Goal: Task Accomplishment & Management: Complete application form

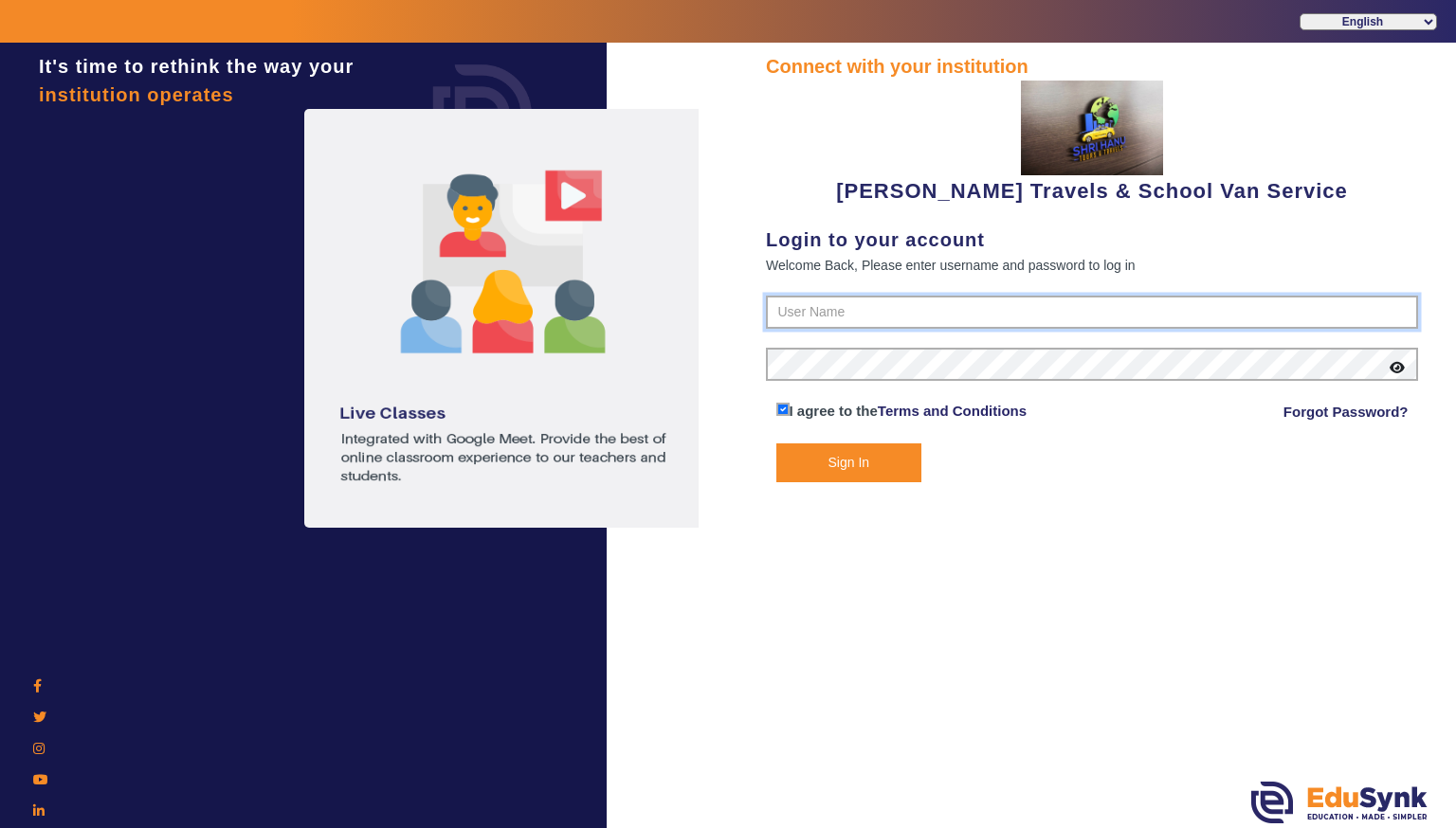
click at [854, 311] on input "text" at bounding box center [1091, 313] width 652 height 34
type input "9713429926"
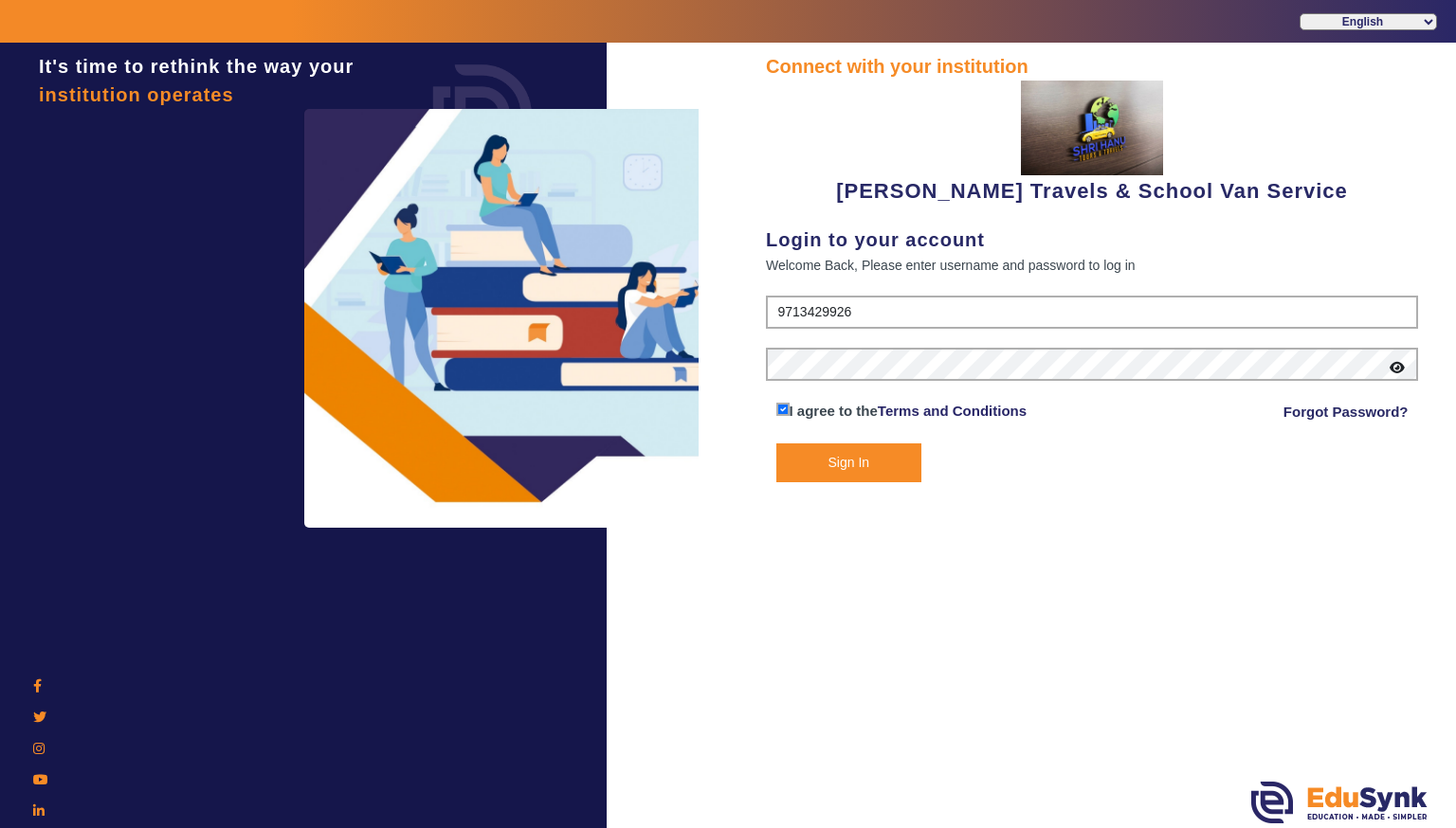
click at [846, 475] on button "Sign In" at bounding box center [849, 463] width 146 height 39
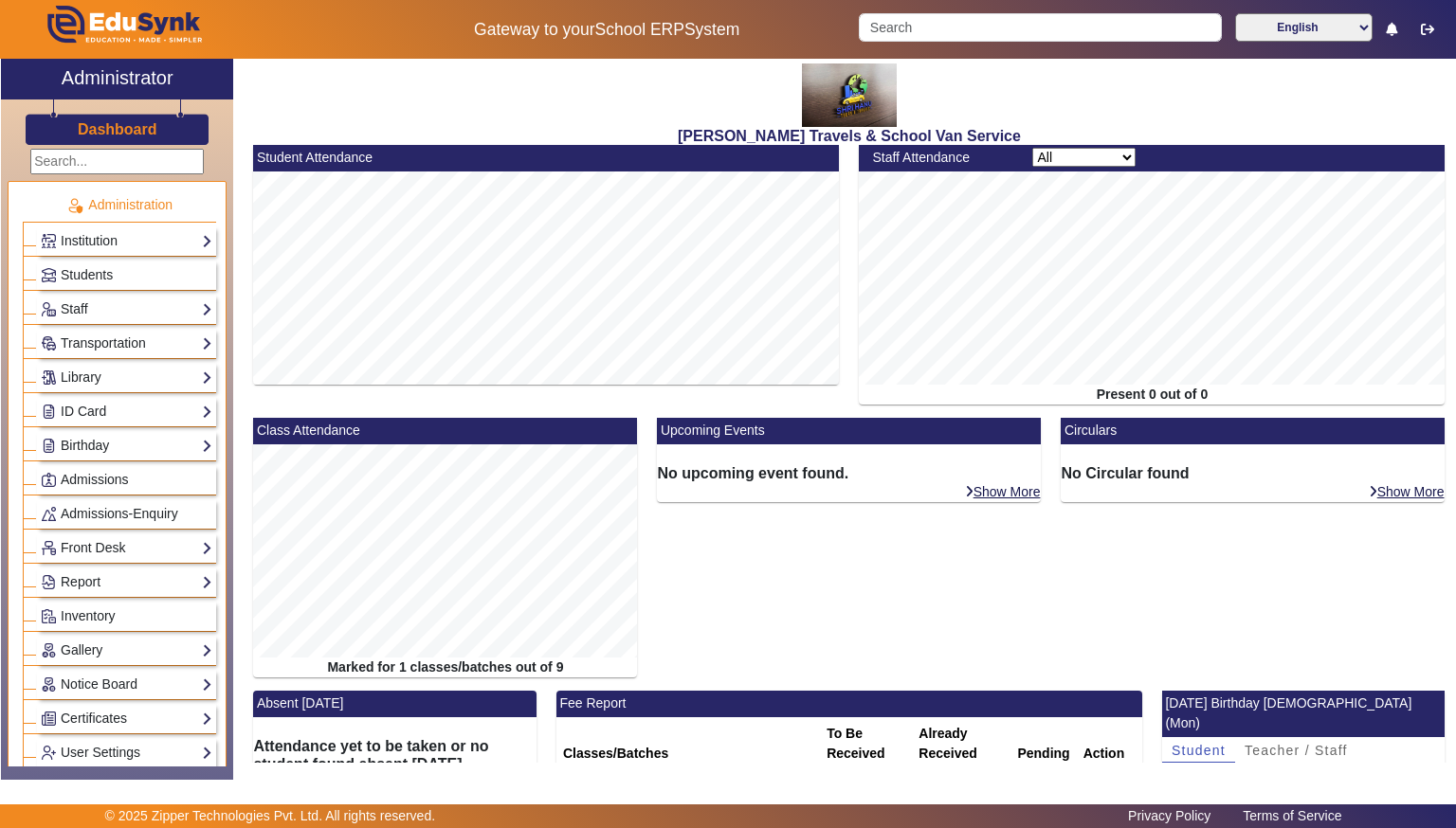
scroll to position [42, 0]
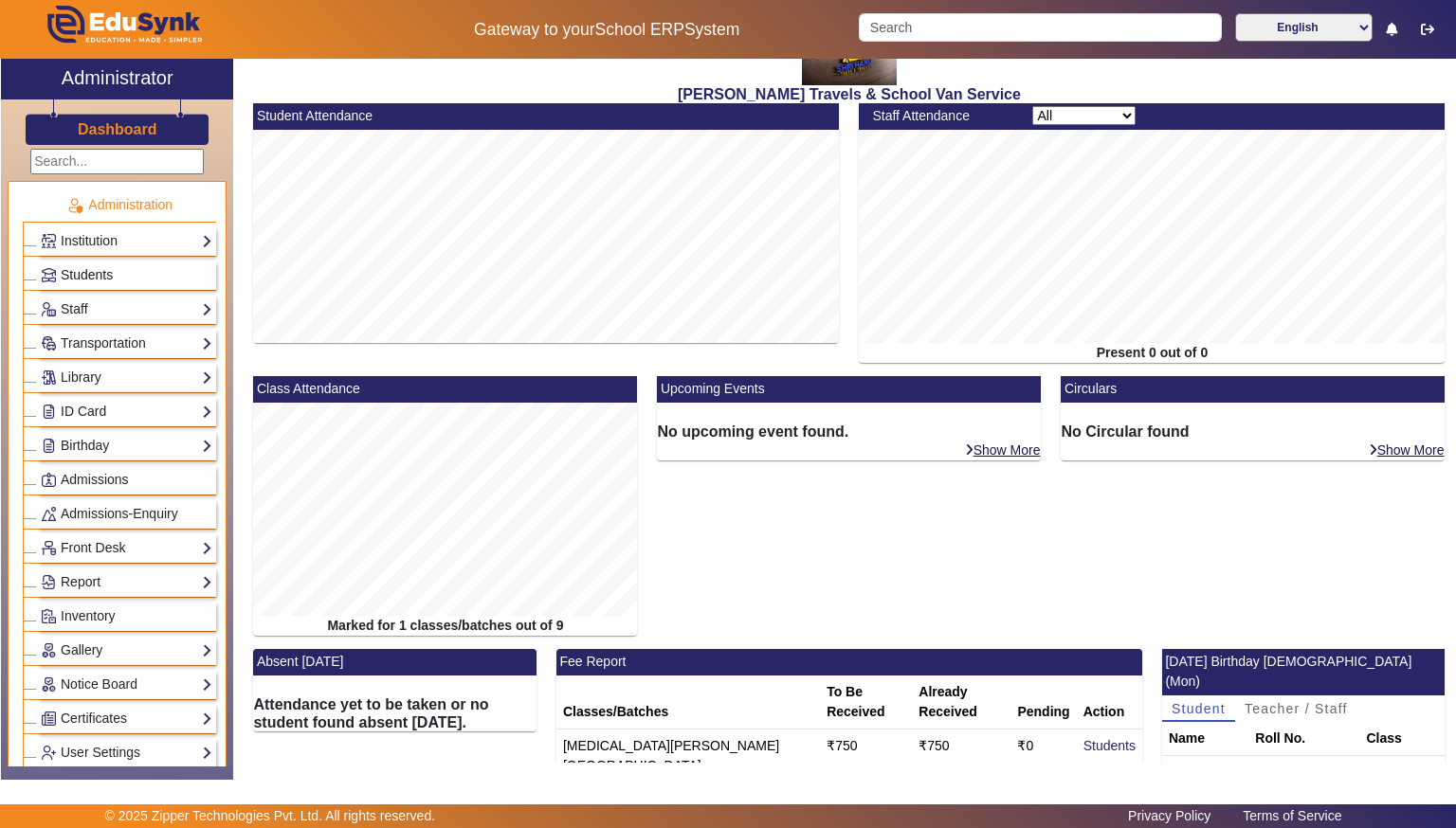
click at [78, 271] on span "Students" at bounding box center [86, 275] width 52 height 16
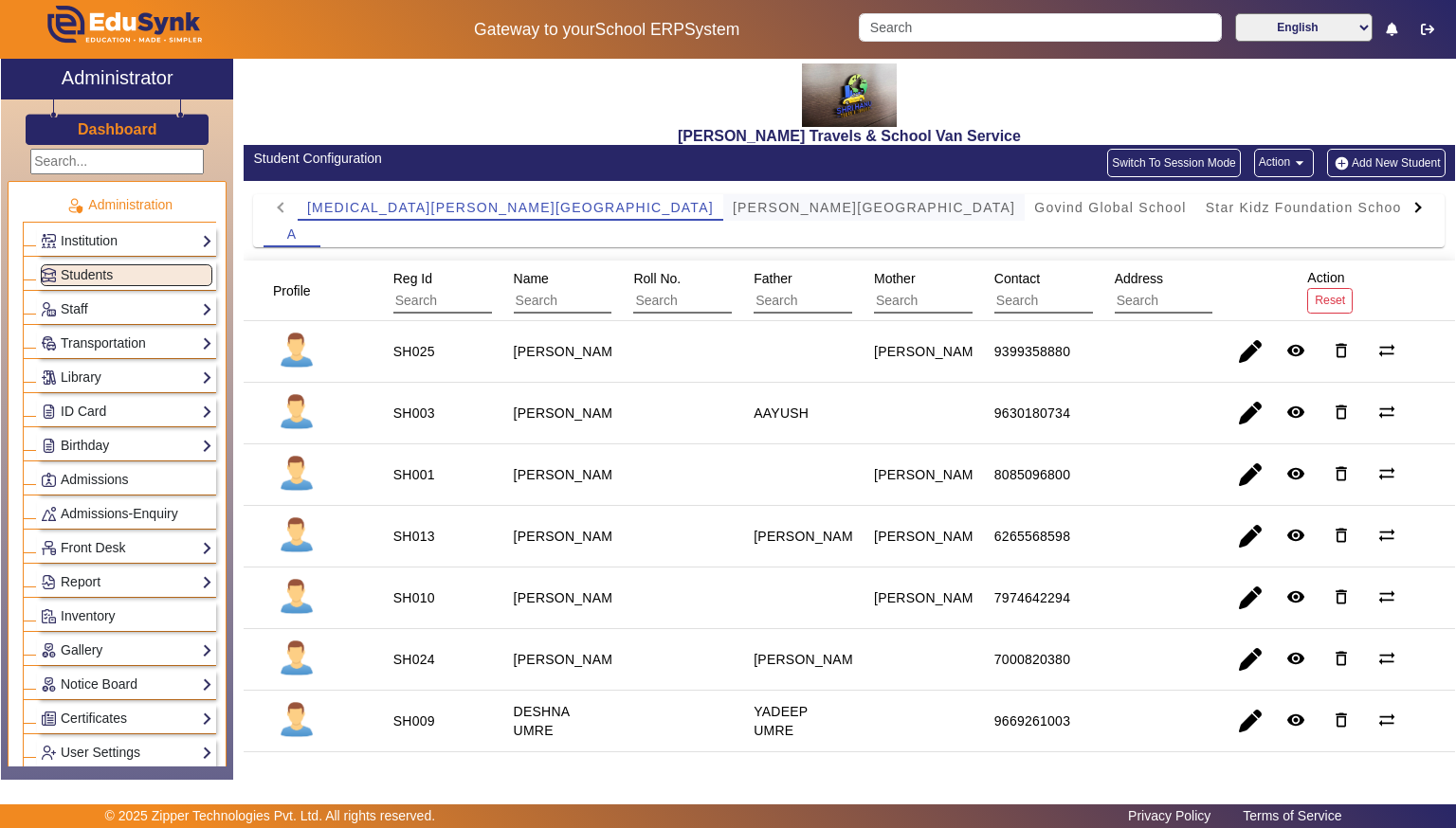
click at [733, 201] on span "[PERSON_NAME][GEOGRAPHIC_DATA]" at bounding box center [874, 208] width 283 height 14
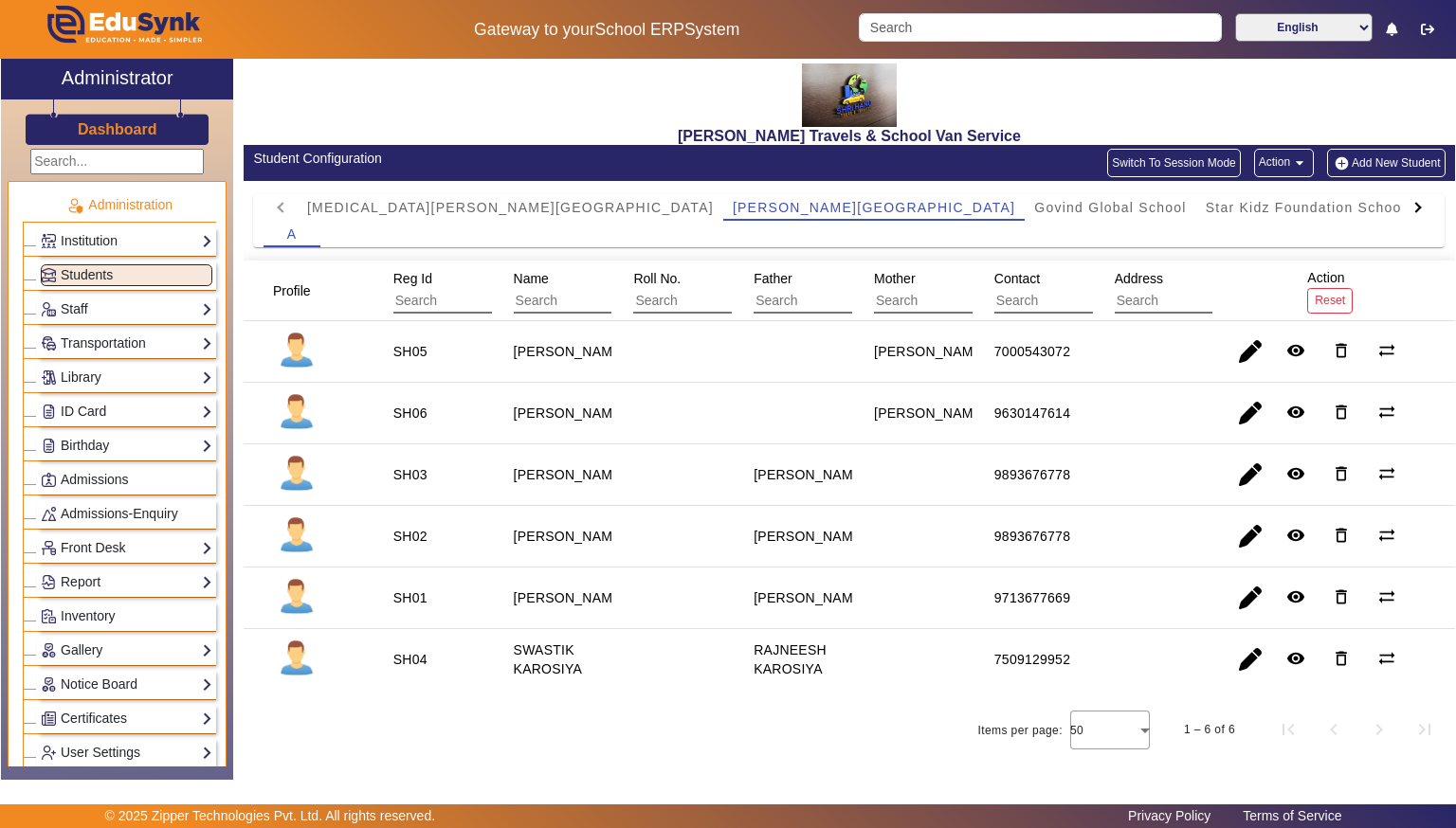
click at [409, 287] on div "Reg Id" at bounding box center [478, 290] width 170 height 46
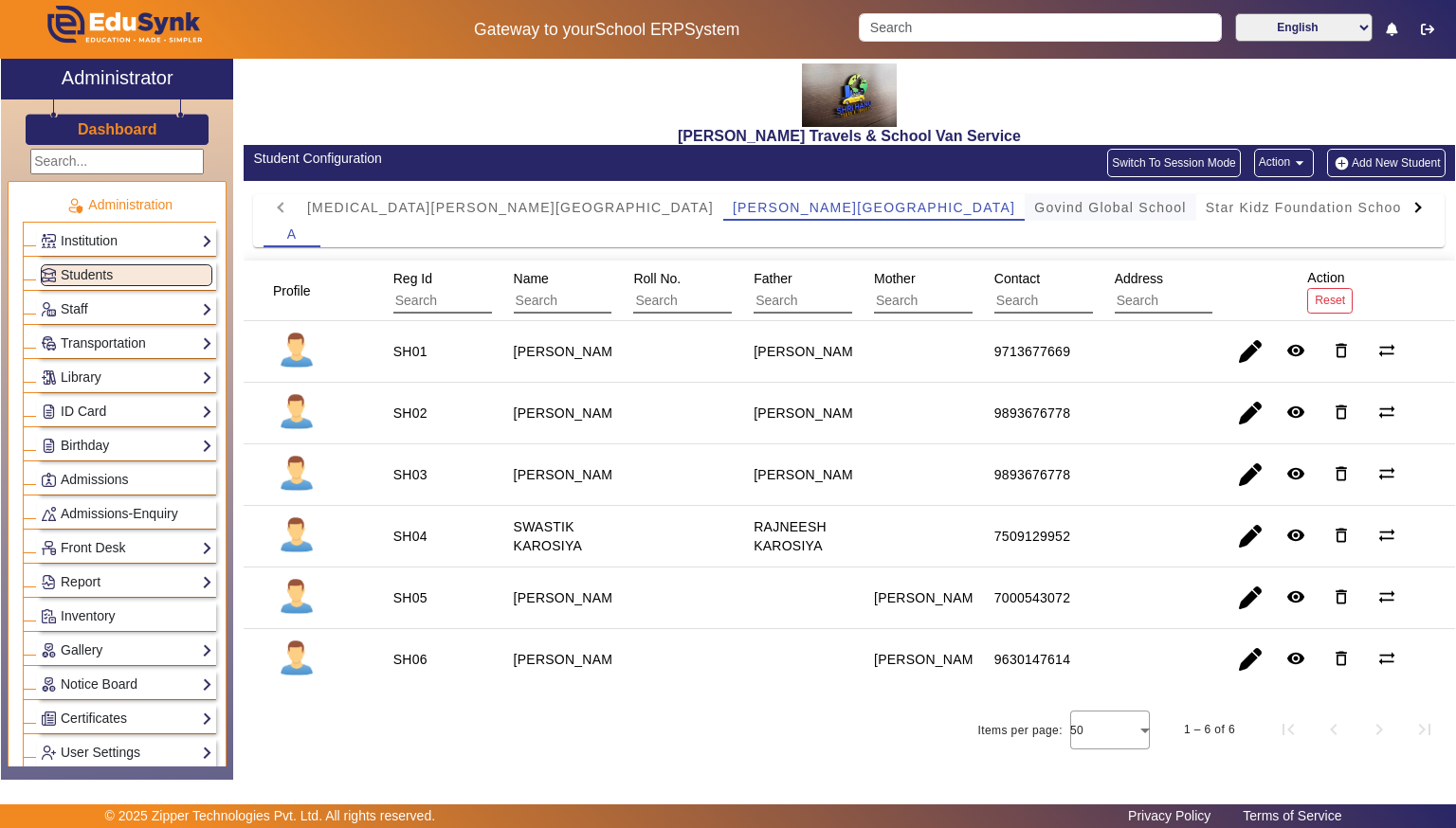
click at [1035, 215] on span "Govind Global School" at bounding box center [1110, 207] width 152 height 26
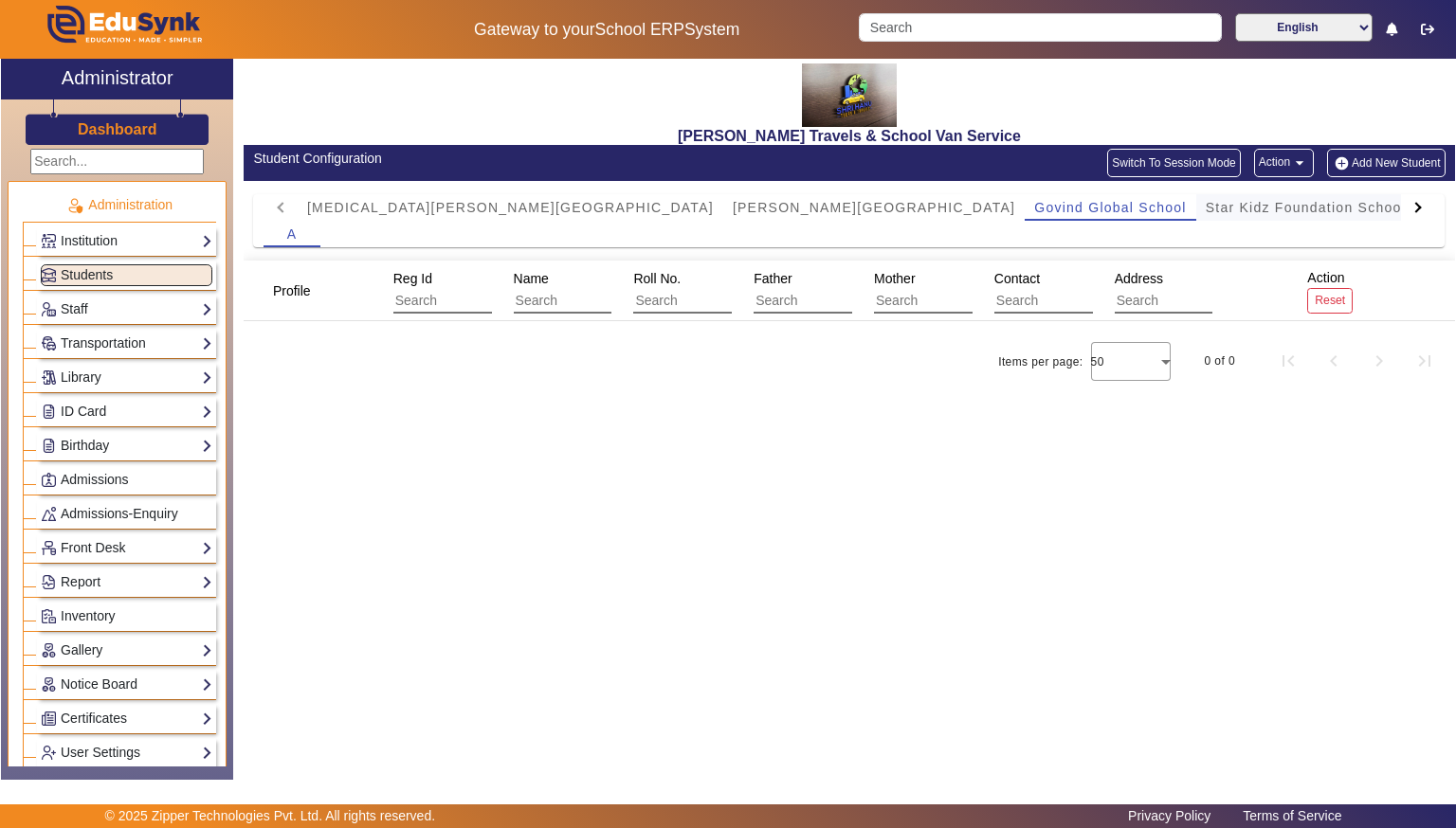
click at [1206, 201] on span "Star Kidz Foundation School" at bounding box center [1305, 208] width 200 height 14
click at [1425, 209] on span "Kopal school" at bounding box center [1470, 208] width 90 height 14
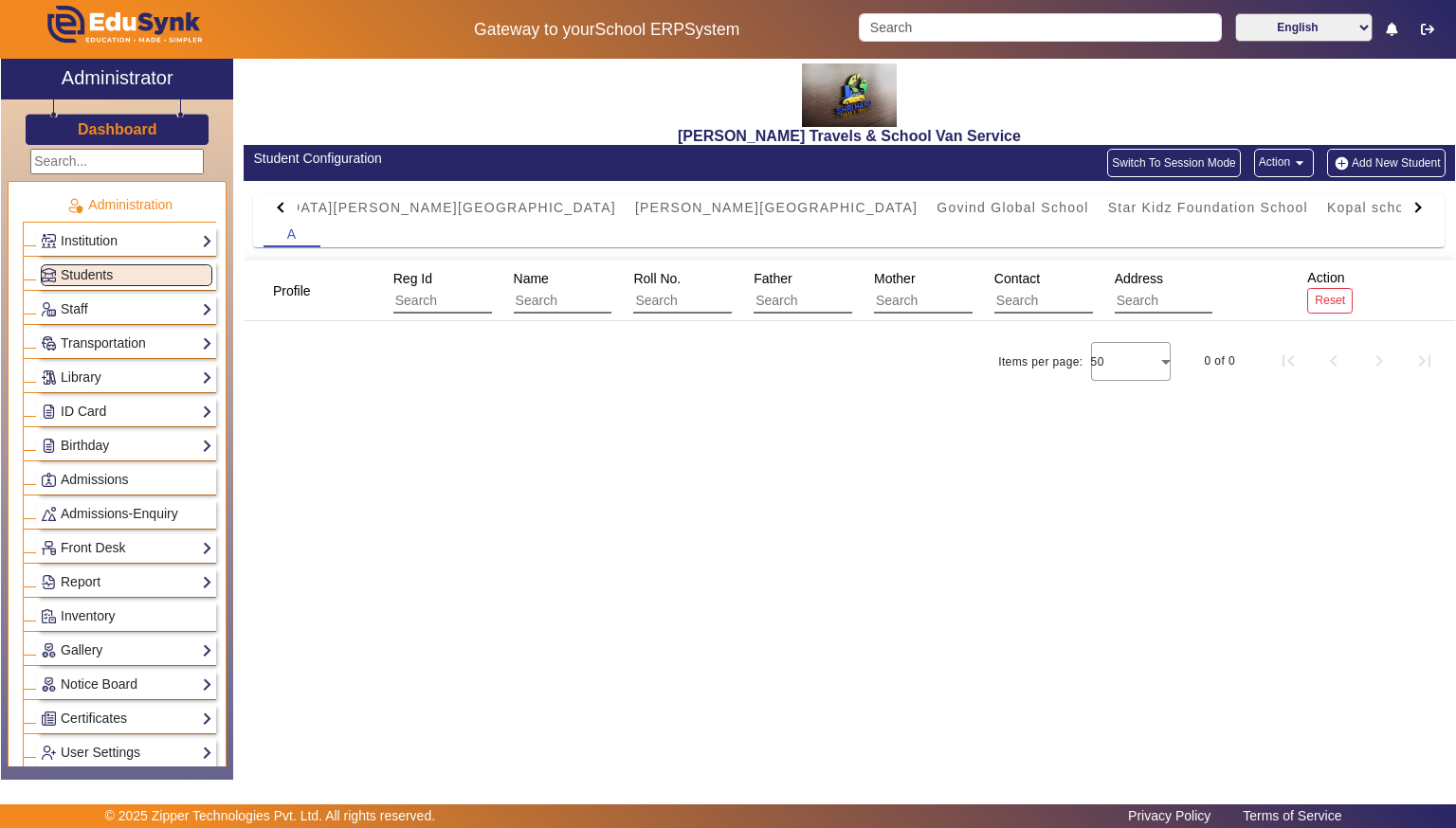
click at [1388, 155] on button "Add New Student" at bounding box center [1387, 162] width 117 height 28
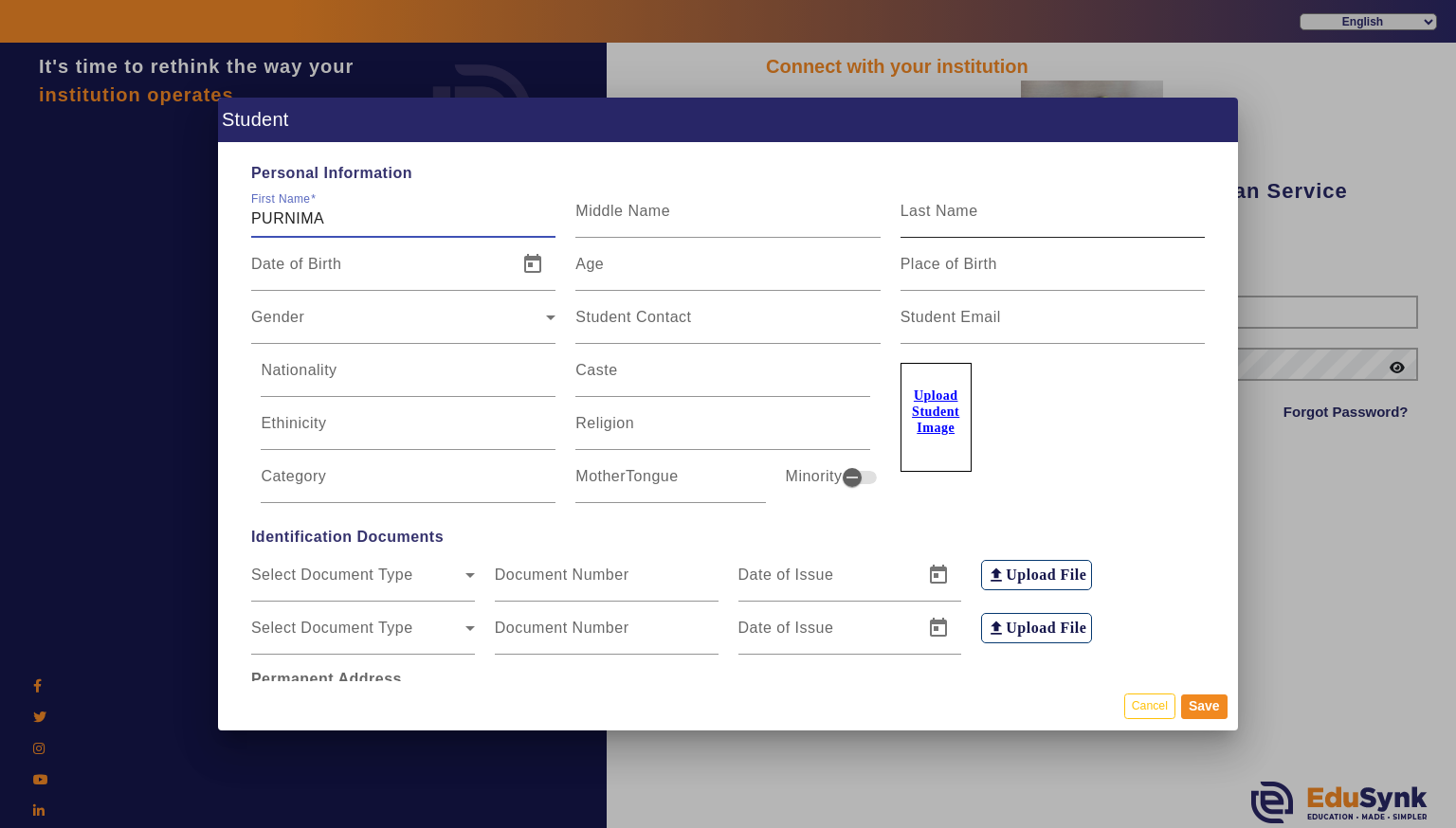
type input "PURNIMA"
click at [1089, 203] on div "Last Name" at bounding box center [1052, 211] width 304 height 53
type input "[DEMOGRAPHIC_DATA]"
click at [768, 246] on div "Age" at bounding box center [728, 264] width 304 height 53
type input "16"
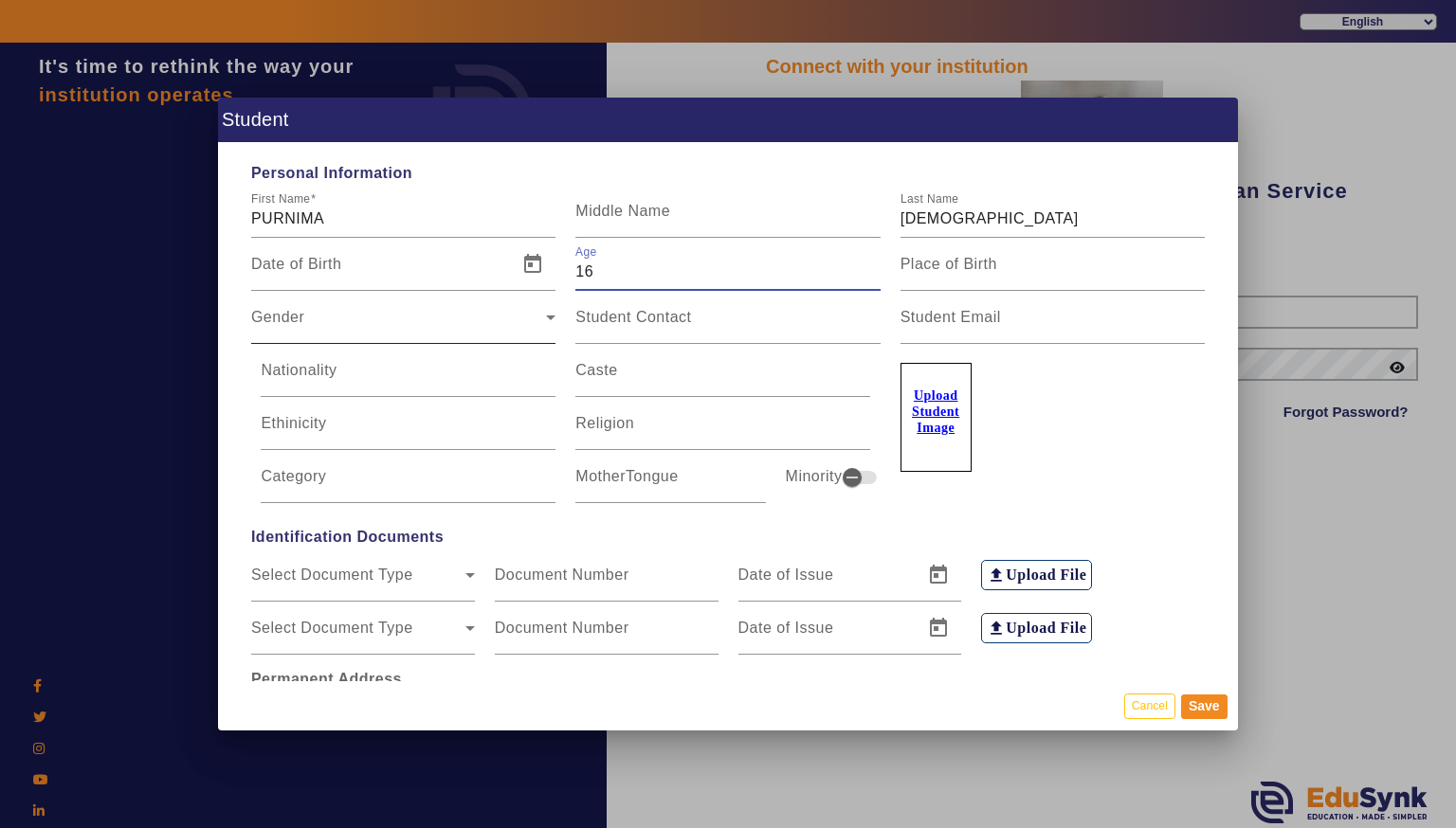
click at [422, 337] on div "Gender Gender" at bounding box center [403, 318] width 304 height 53
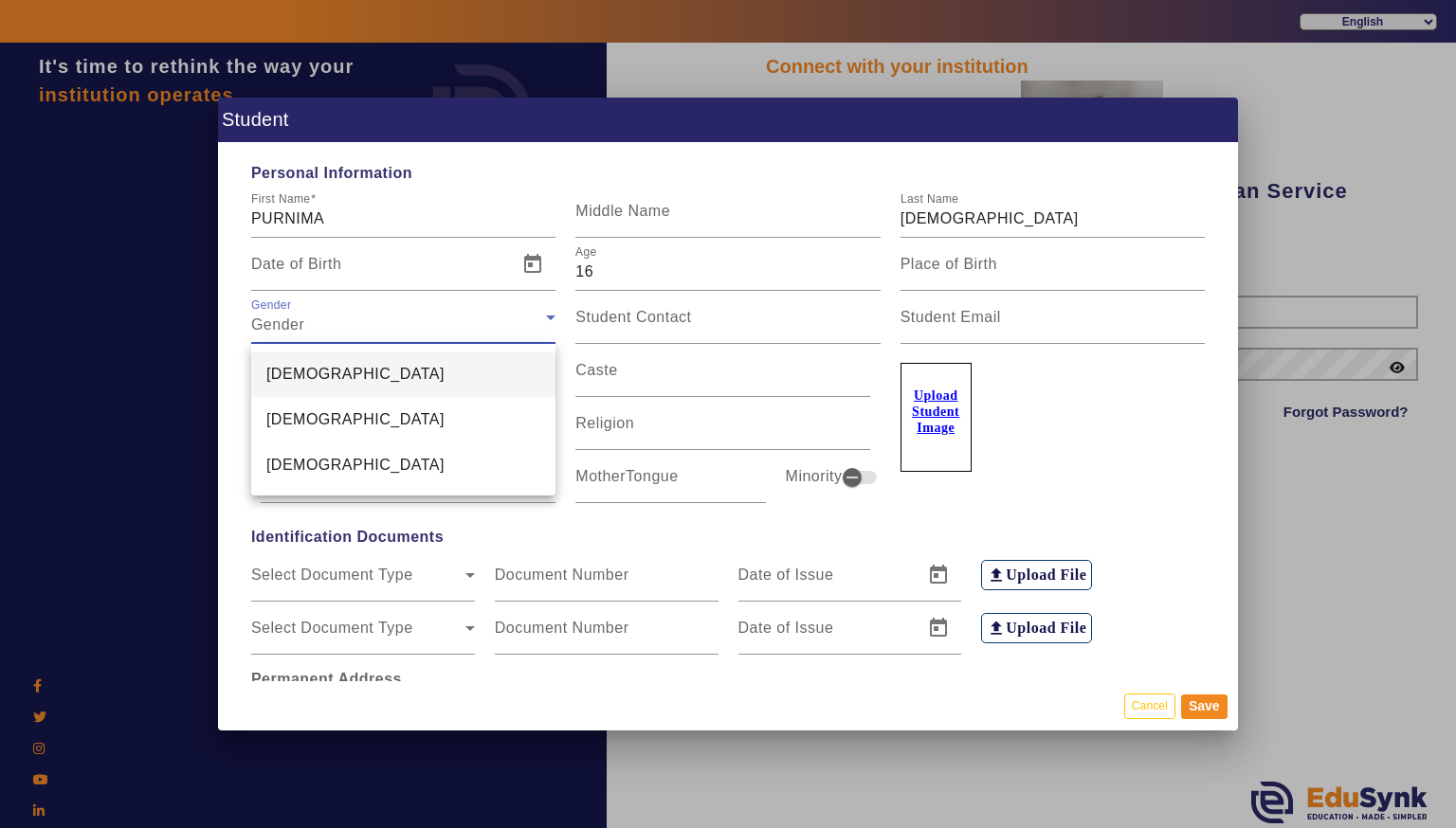
click at [410, 360] on mat-option "[DEMOGRAPHIC_DATA]" at bounding box center [403, 374] width 304 height 46
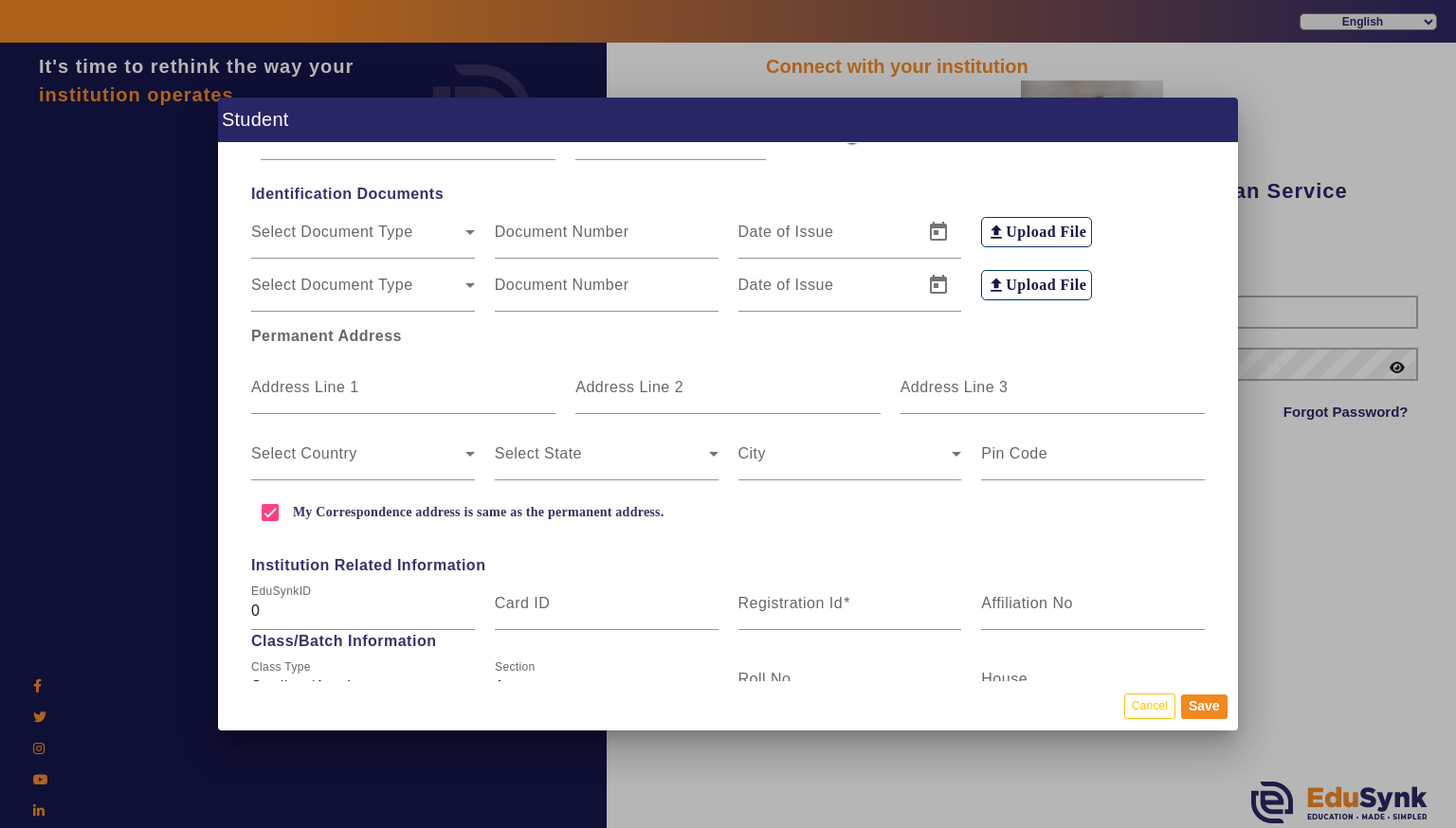
scroll to position [345, 0]
click at [299, 394] on input "Address Line 1" at bounding box center [403, 393] width 304 height 22
type input "NEELBAD"
click at [948, 404] on input "Address Line 3" at bounding box center [1052, 393] width 304 height 22
click at [1106, 385] on input "Address Line 3" at bounding box center [1052, 393] width 304 height 22
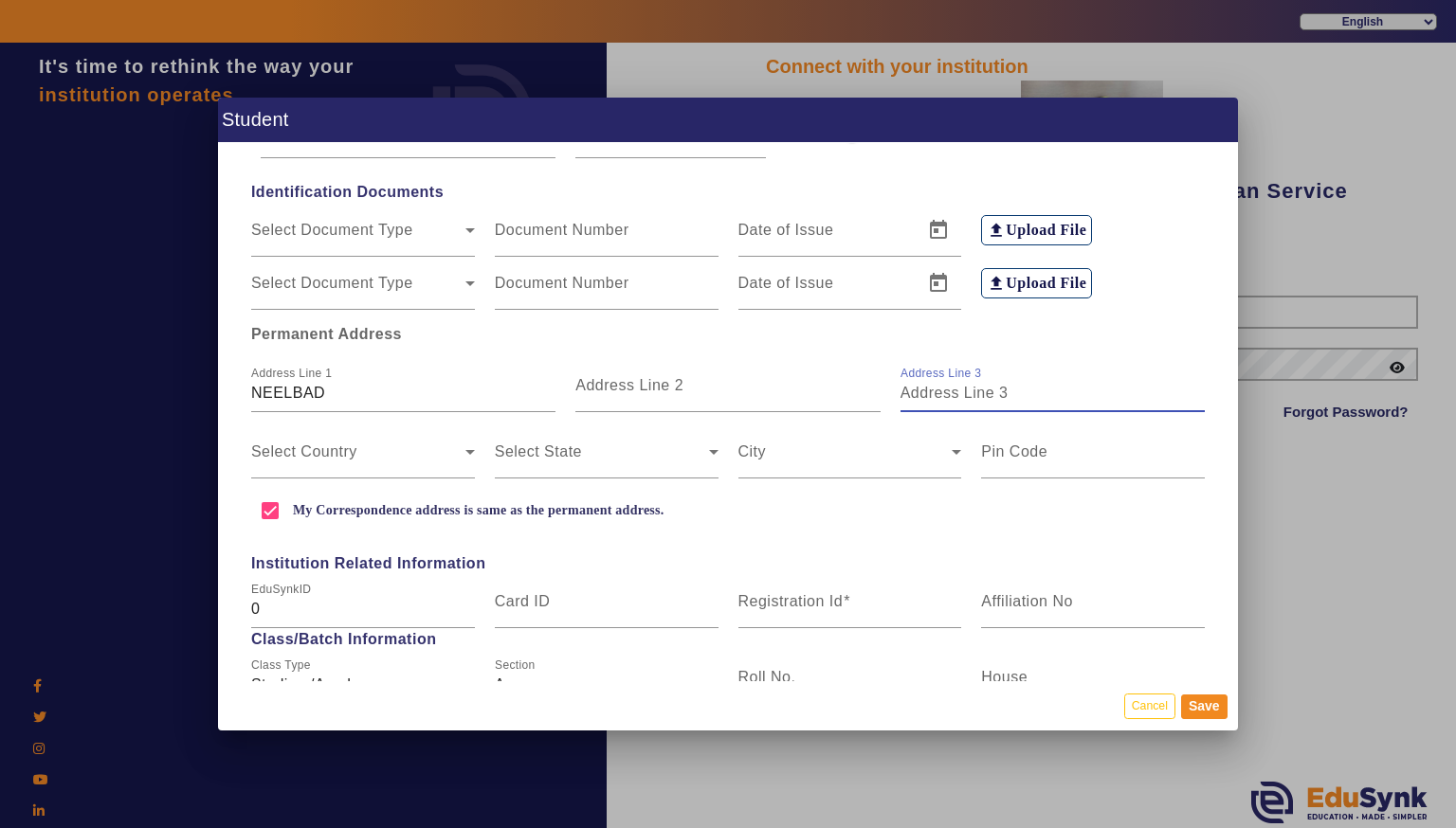
click at [1083, 396] on input "Address Line 3" at bounding box center [1052, 393] width 304 height 22
type input "NEELBAD"
click at [394, 452] on span at bounding box center [358, 459] width 214 height 22
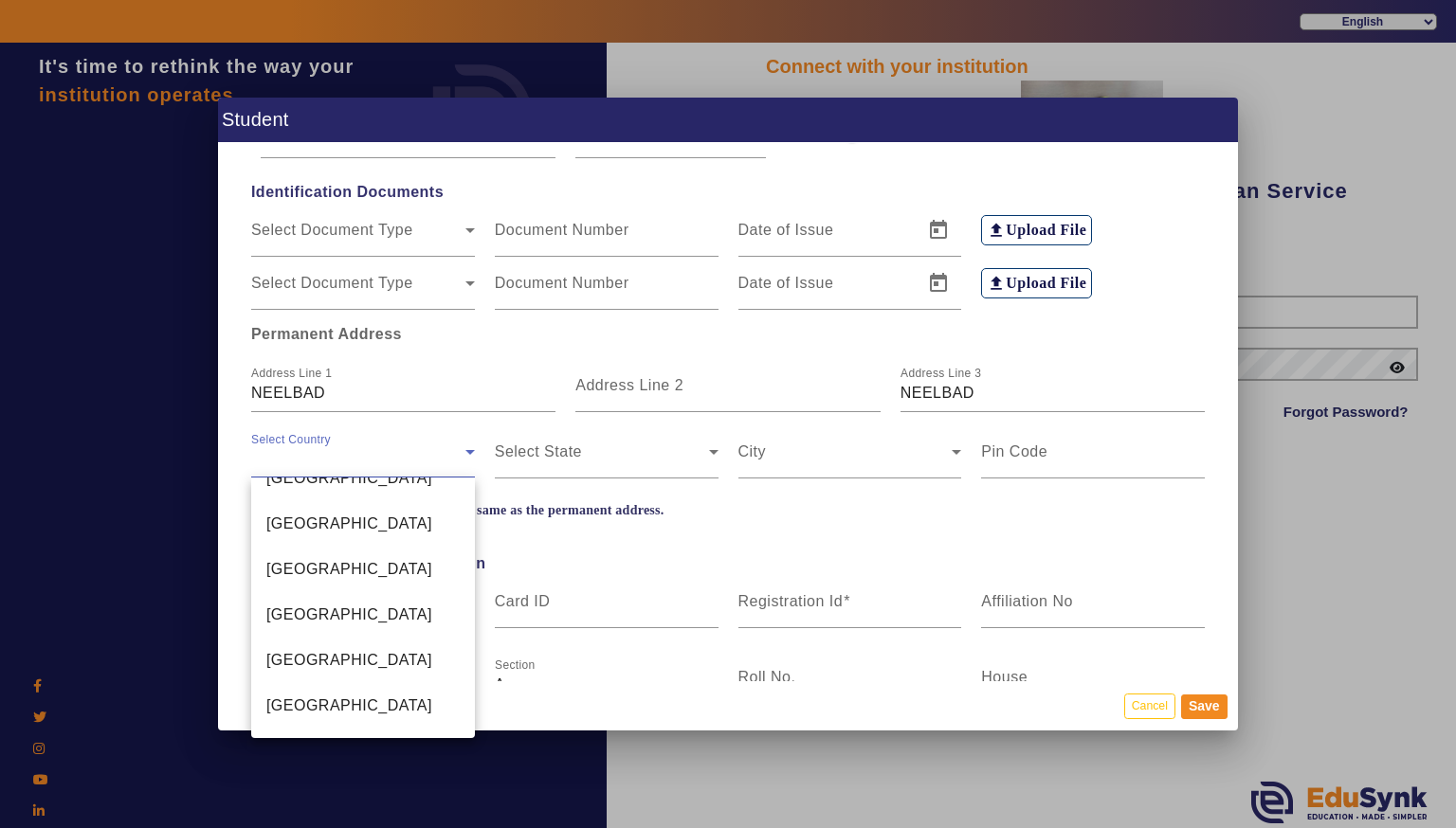
scroll to position [4495, 0]
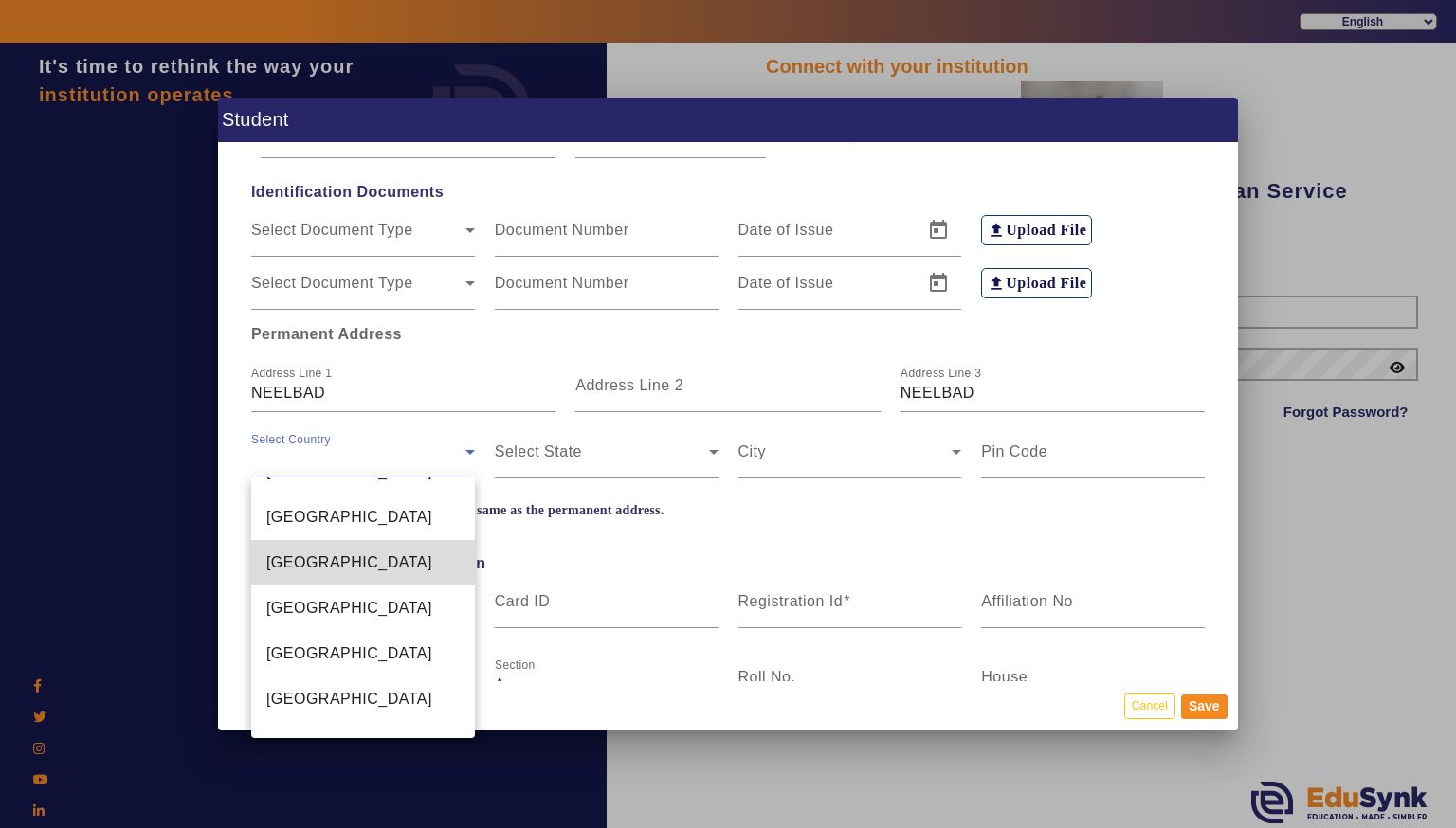
click at [269, 561] on span "[GEOGRAPHIC_DATA]" at bounding box center [349, 562] width 166 height 22
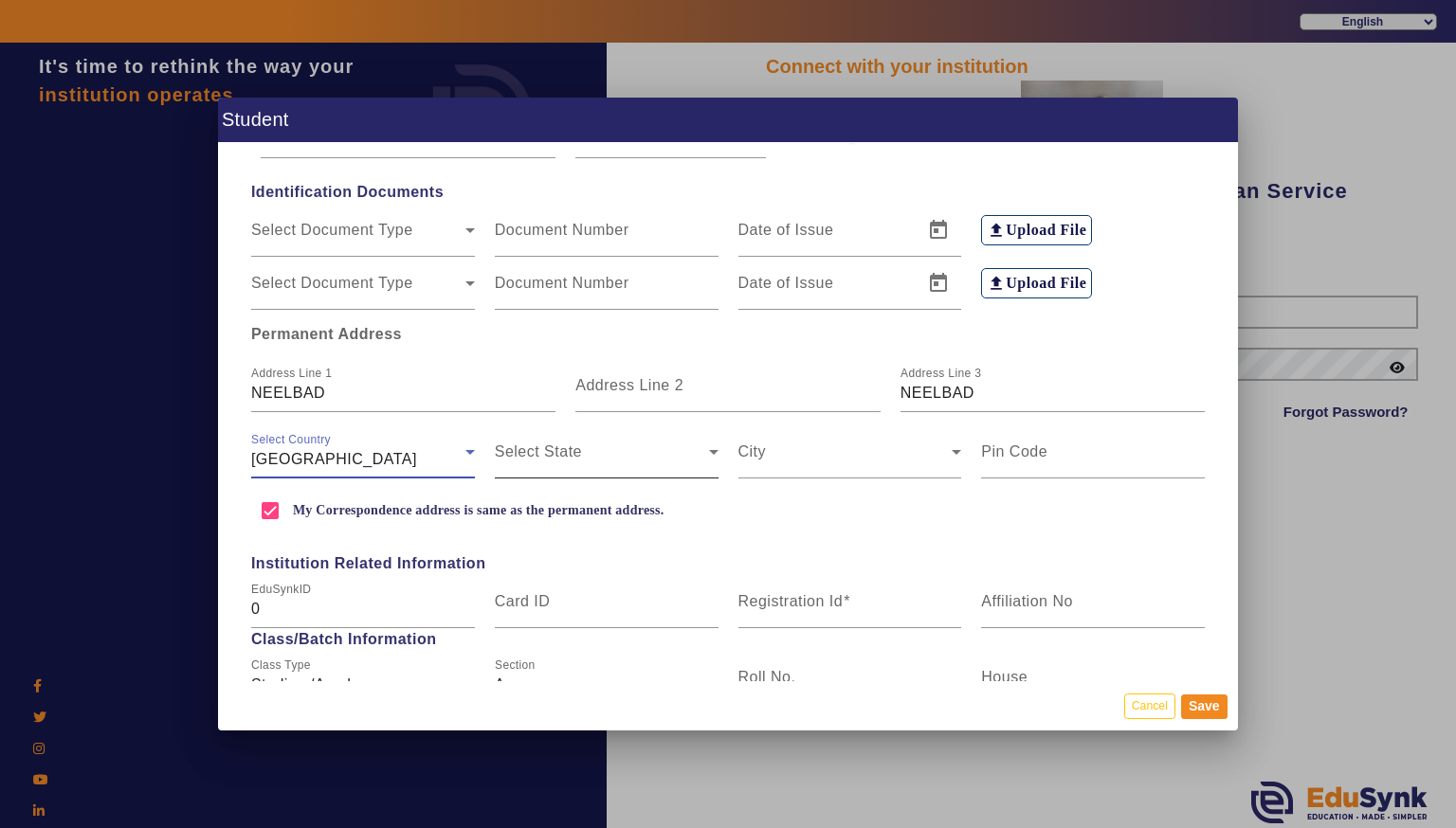
click at [535, 463] on span at bounding box center [601, 459] width 214 height 22
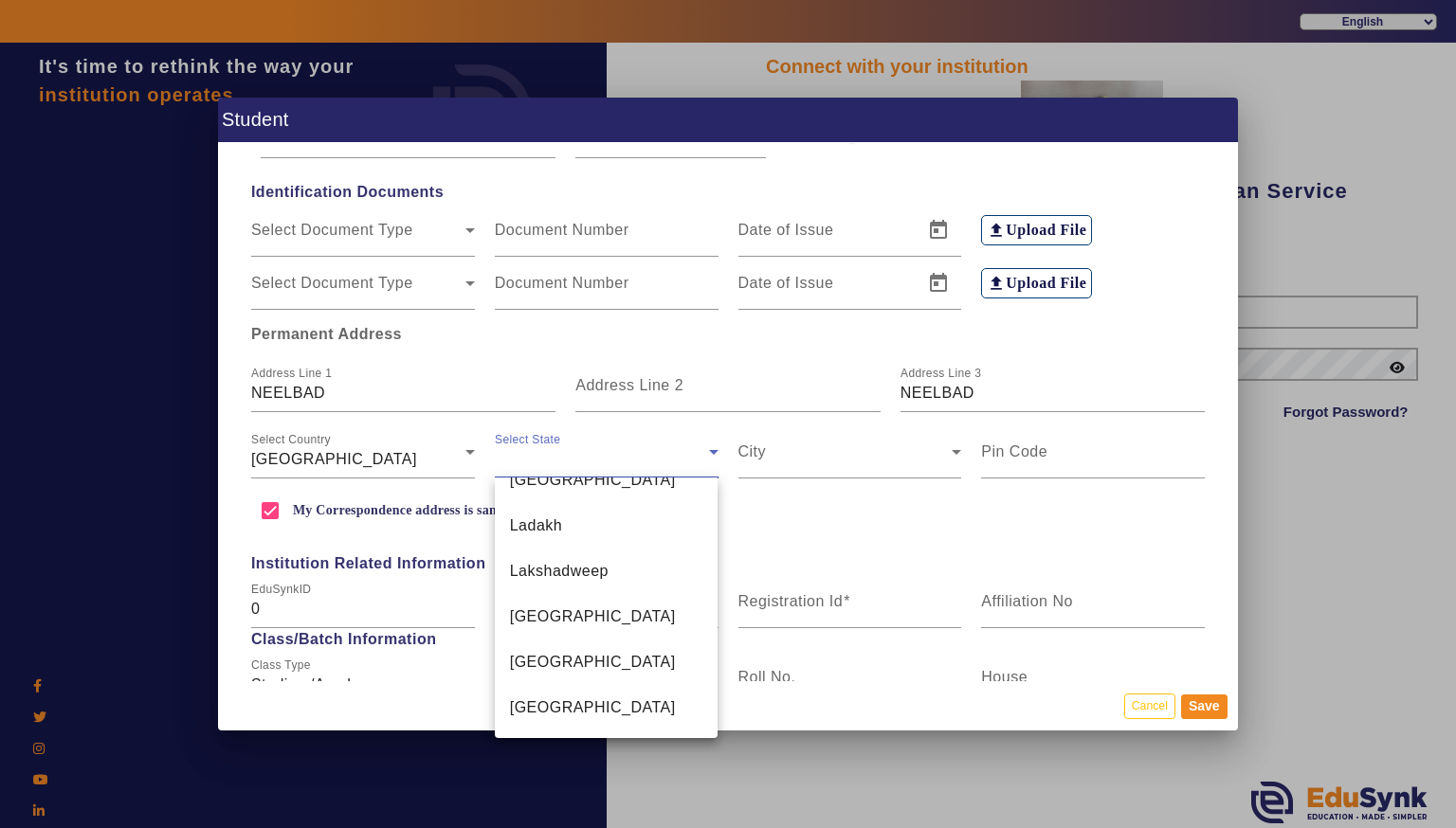
scroll to position [782, 0]
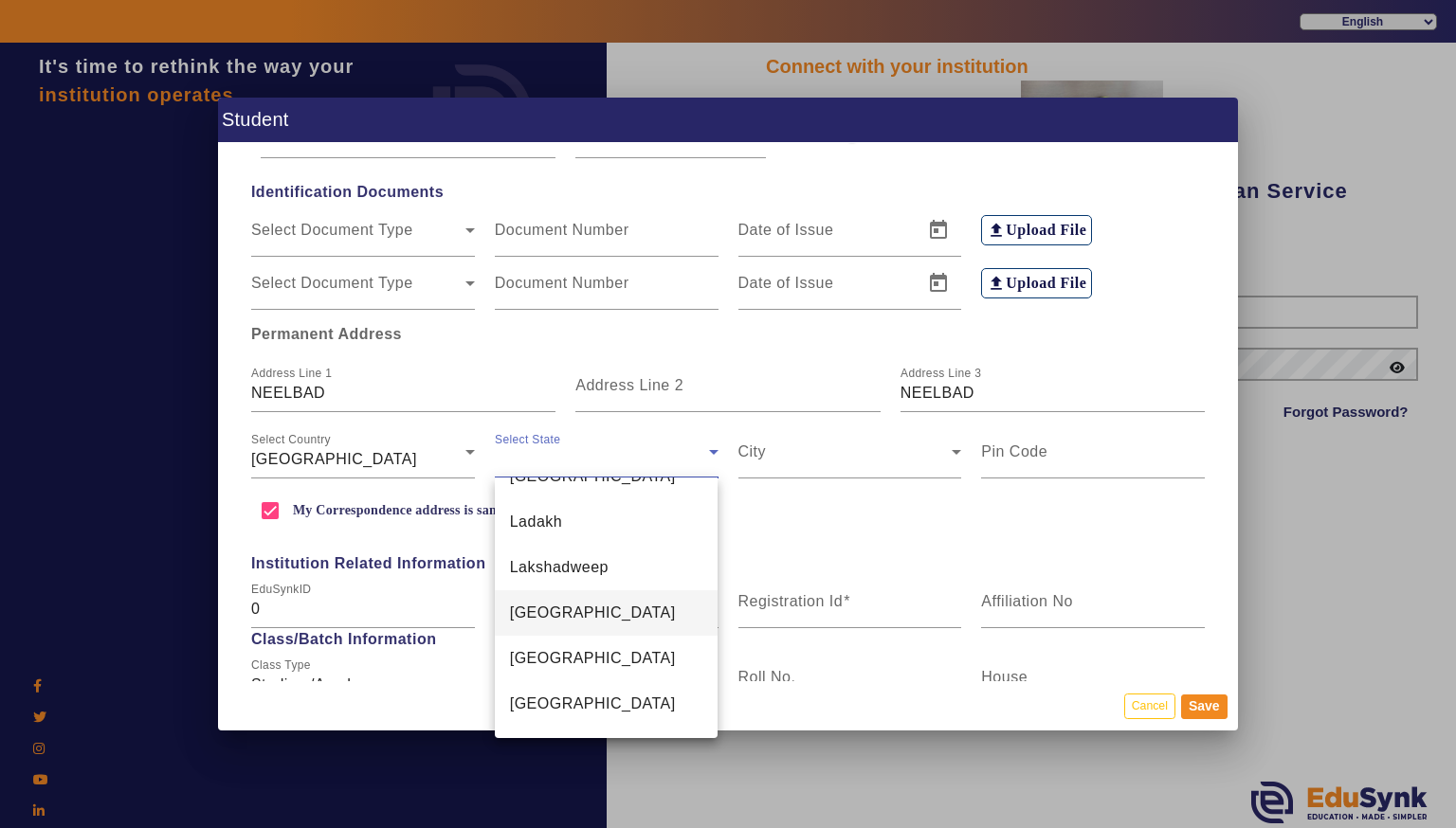
click at [557, 602] on span "[GEOGRAPHIC_DATA]" at bounding box center [594, 613] width 166 height 22
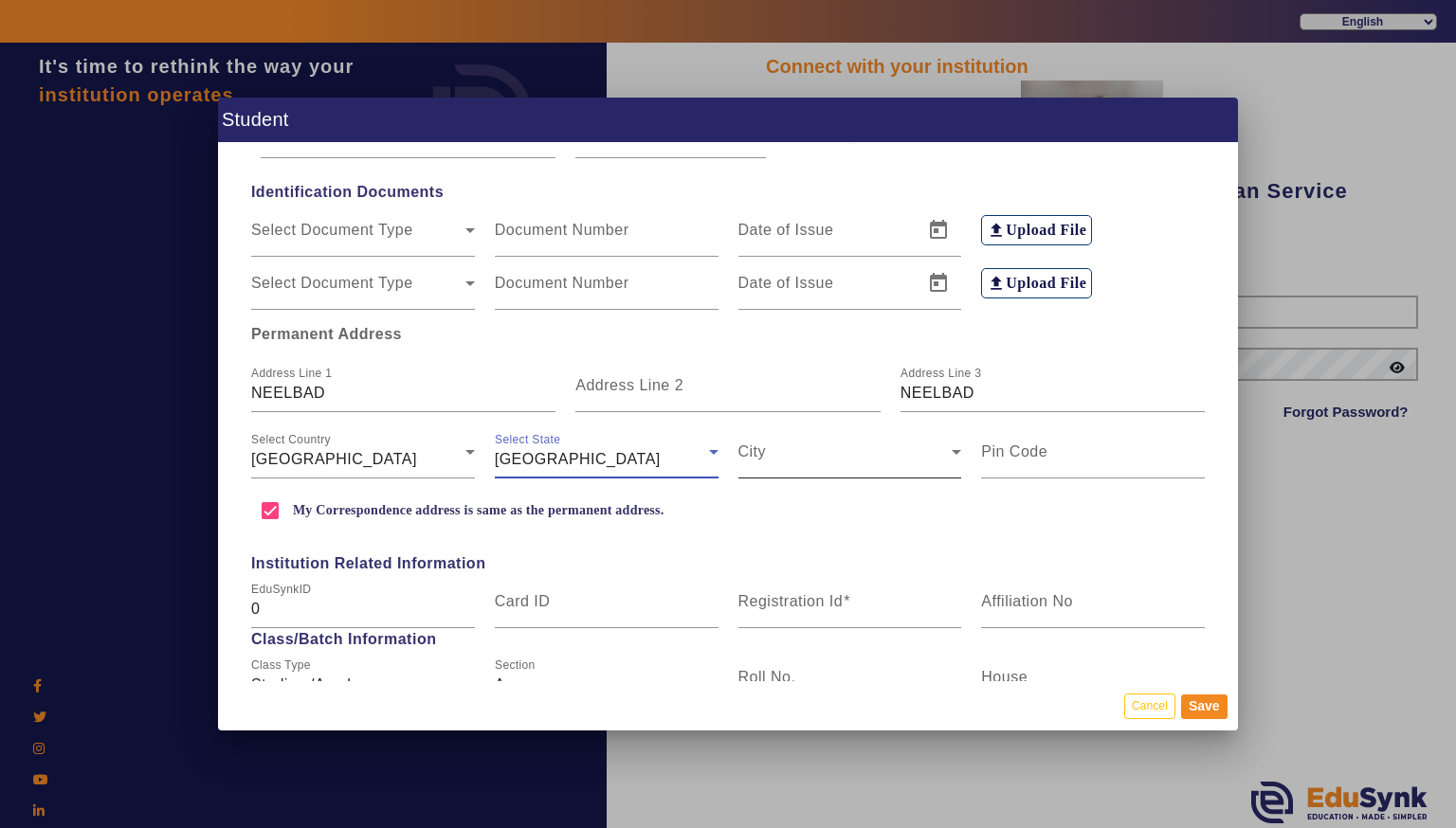
click at [785, 463] on span at bounding box center [845, 459] width 214 height 22
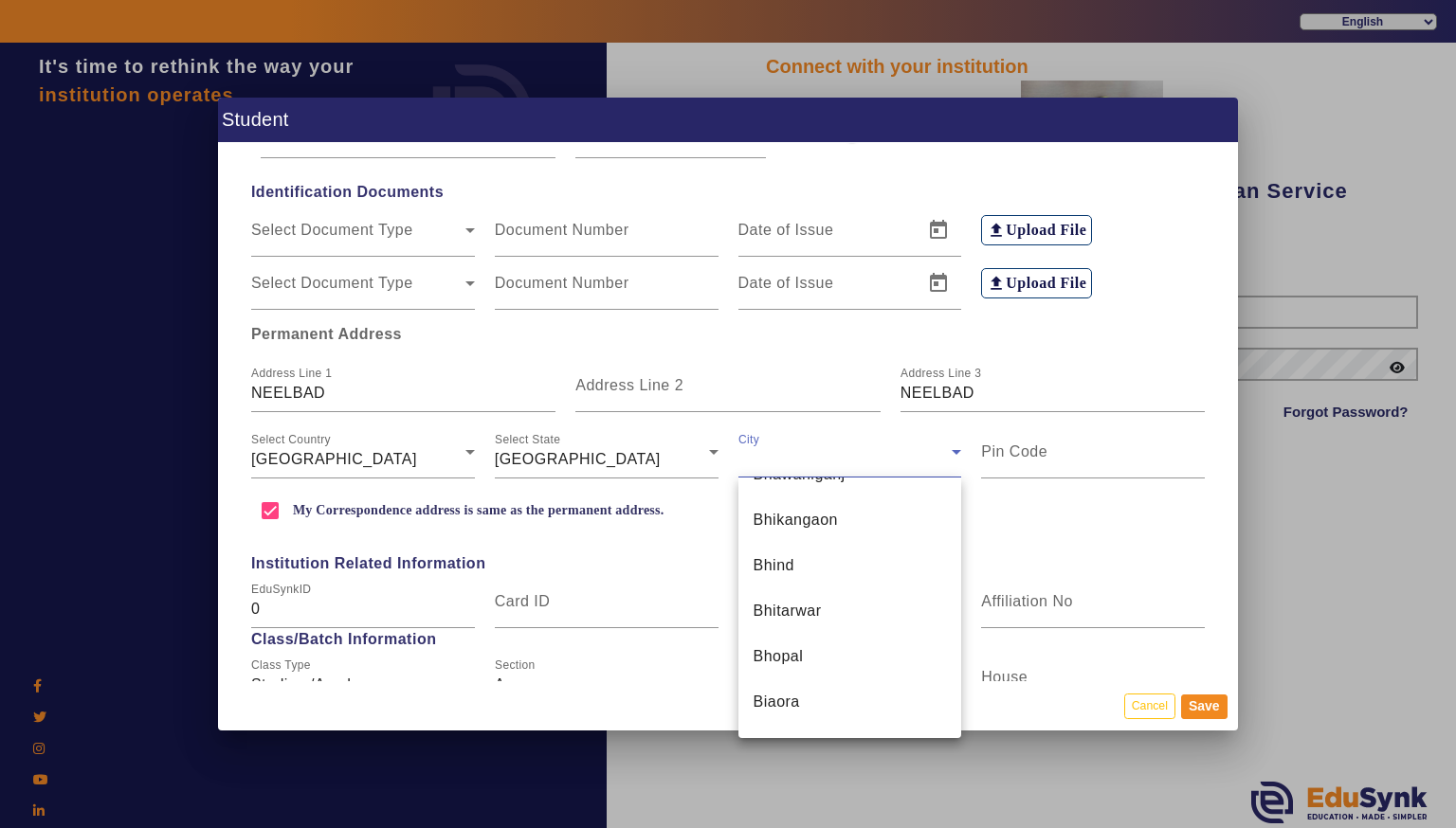
scroll to position [2222, 0]
click at [790, 646] on span "Bhopal" at bounding box center [778, 651] width 50 height 22
click at [991, 462] on input "Pin Code" at bounding box center [1093, 459] width 224 height 22
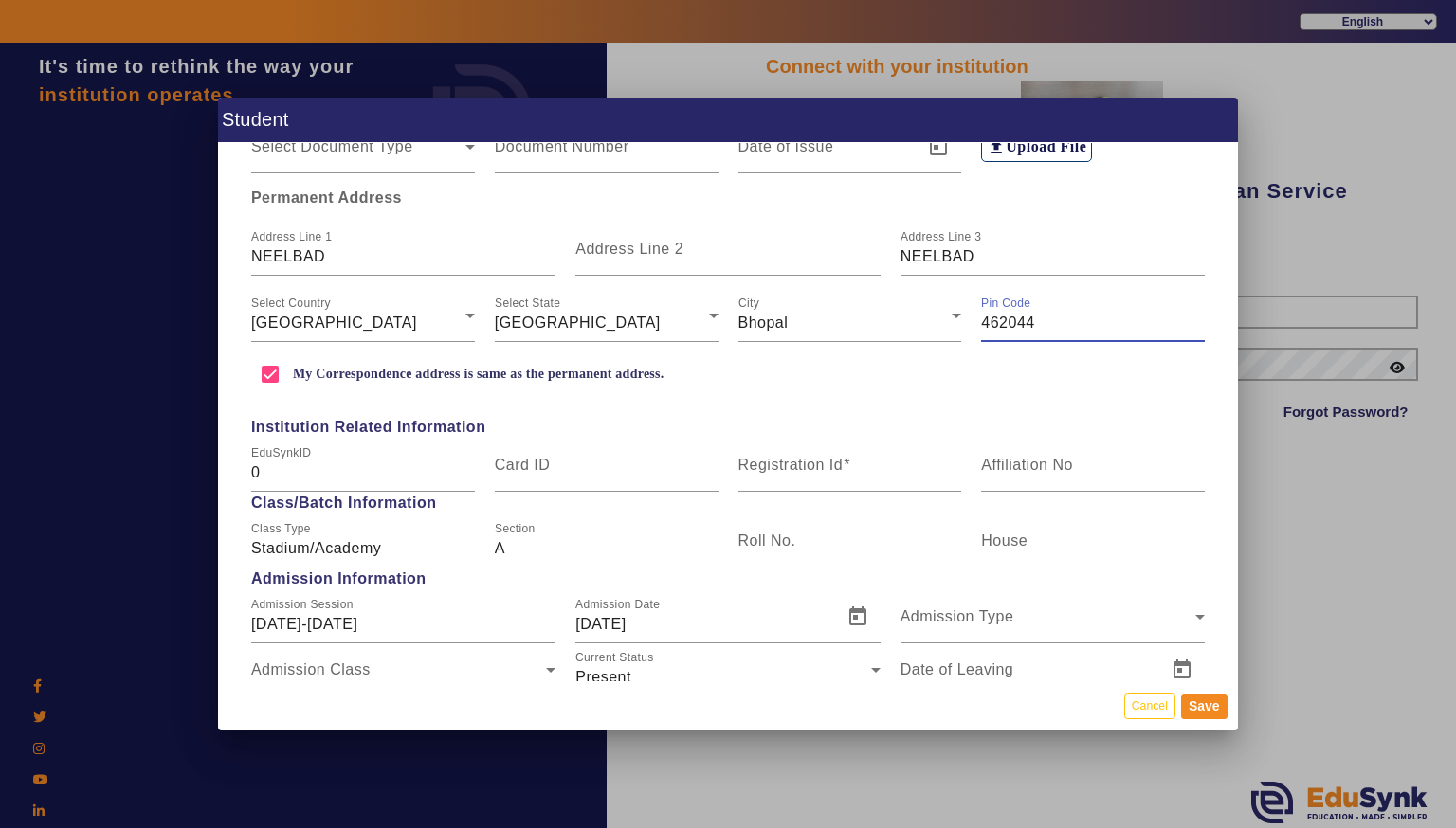
scroll to position [484, 0]
type input "462044"
click at [756, 450] on div "Registration Id" at bounding box center [850, 462] width 224 height 53
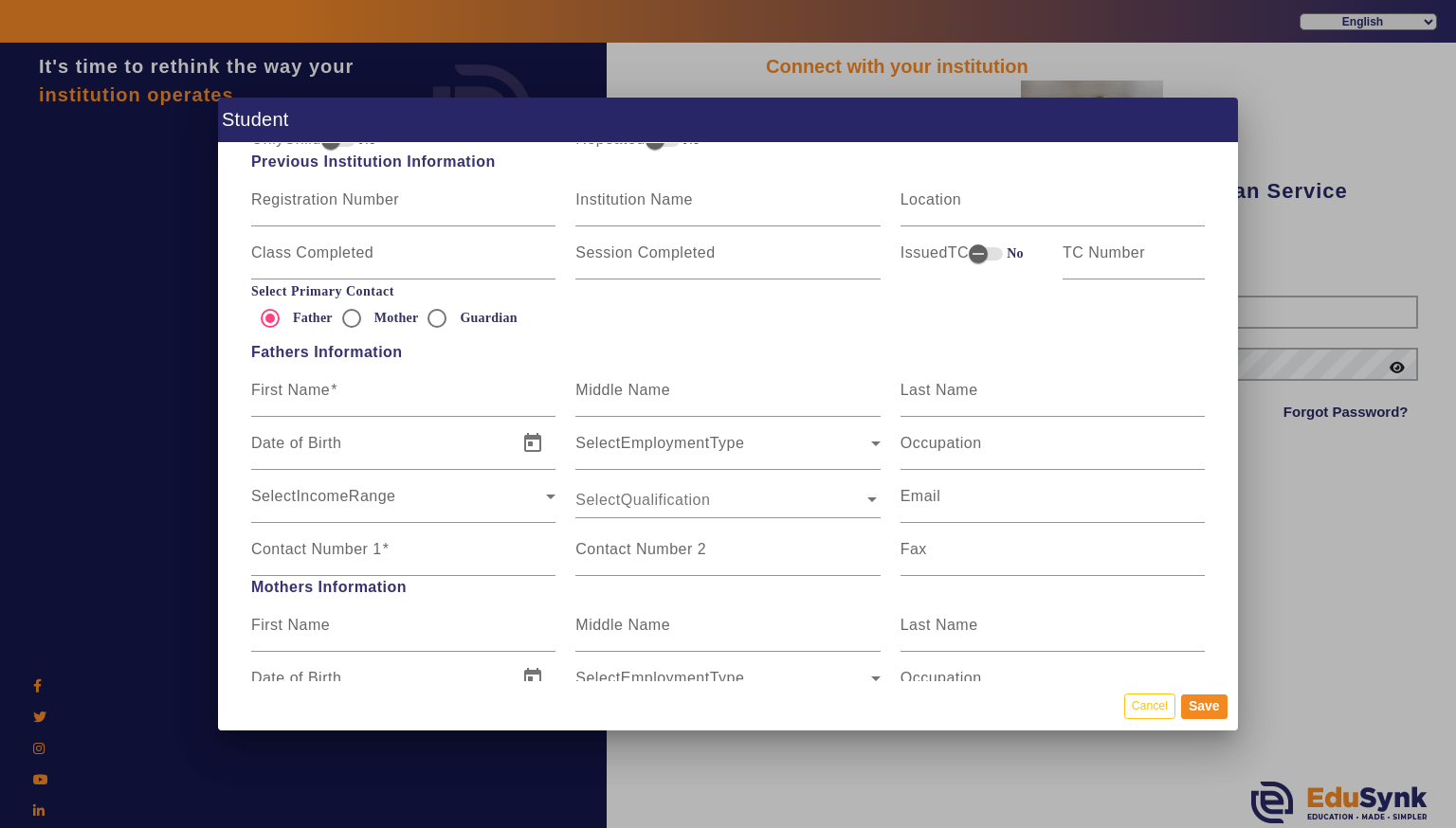
scroll to position [1072, 0]
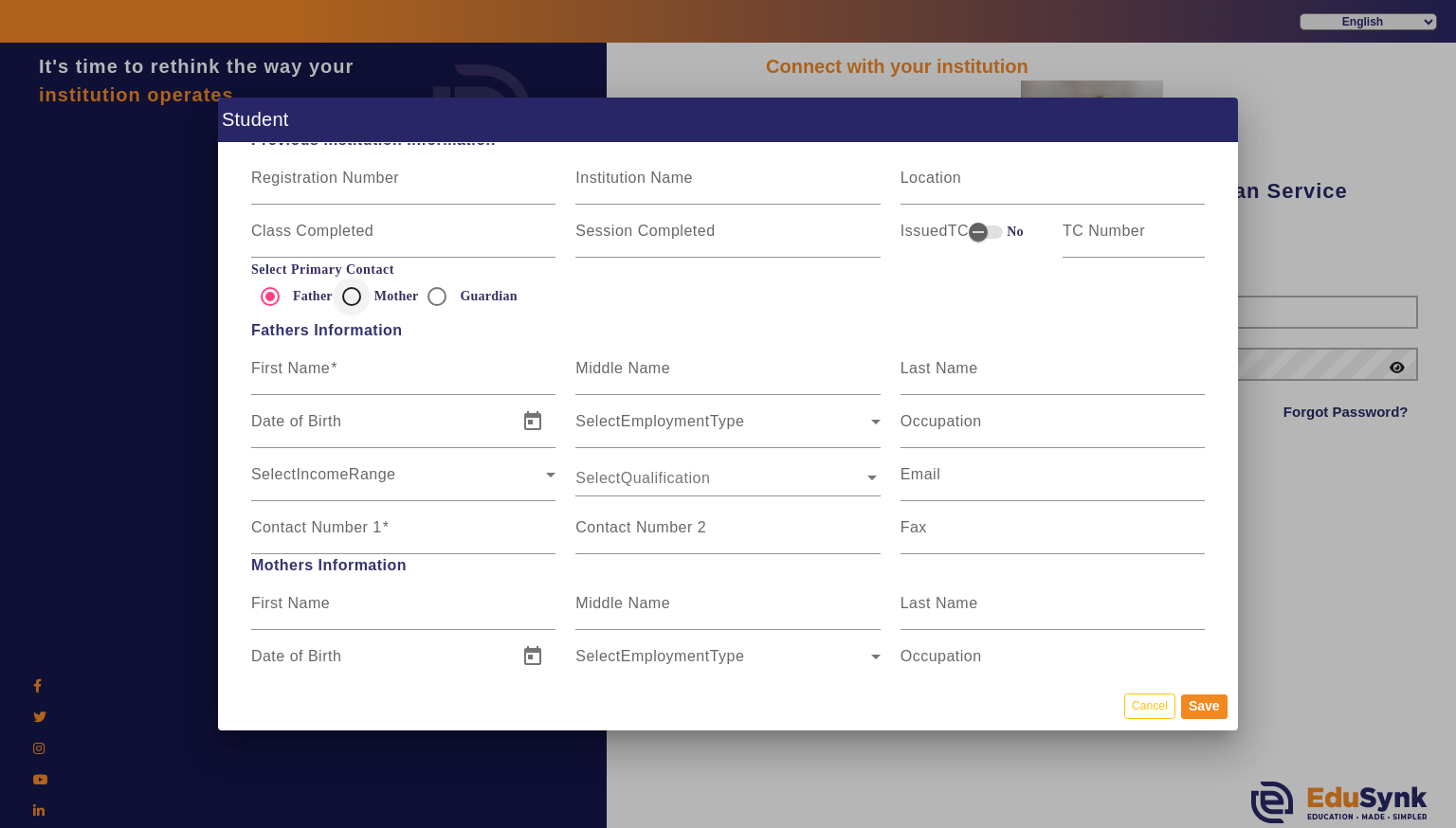
type input "ALLEN01"
click at [372, 311] on div at bounding box center [351, 296] width 46 height 46
radio input "false"
radio input "true"
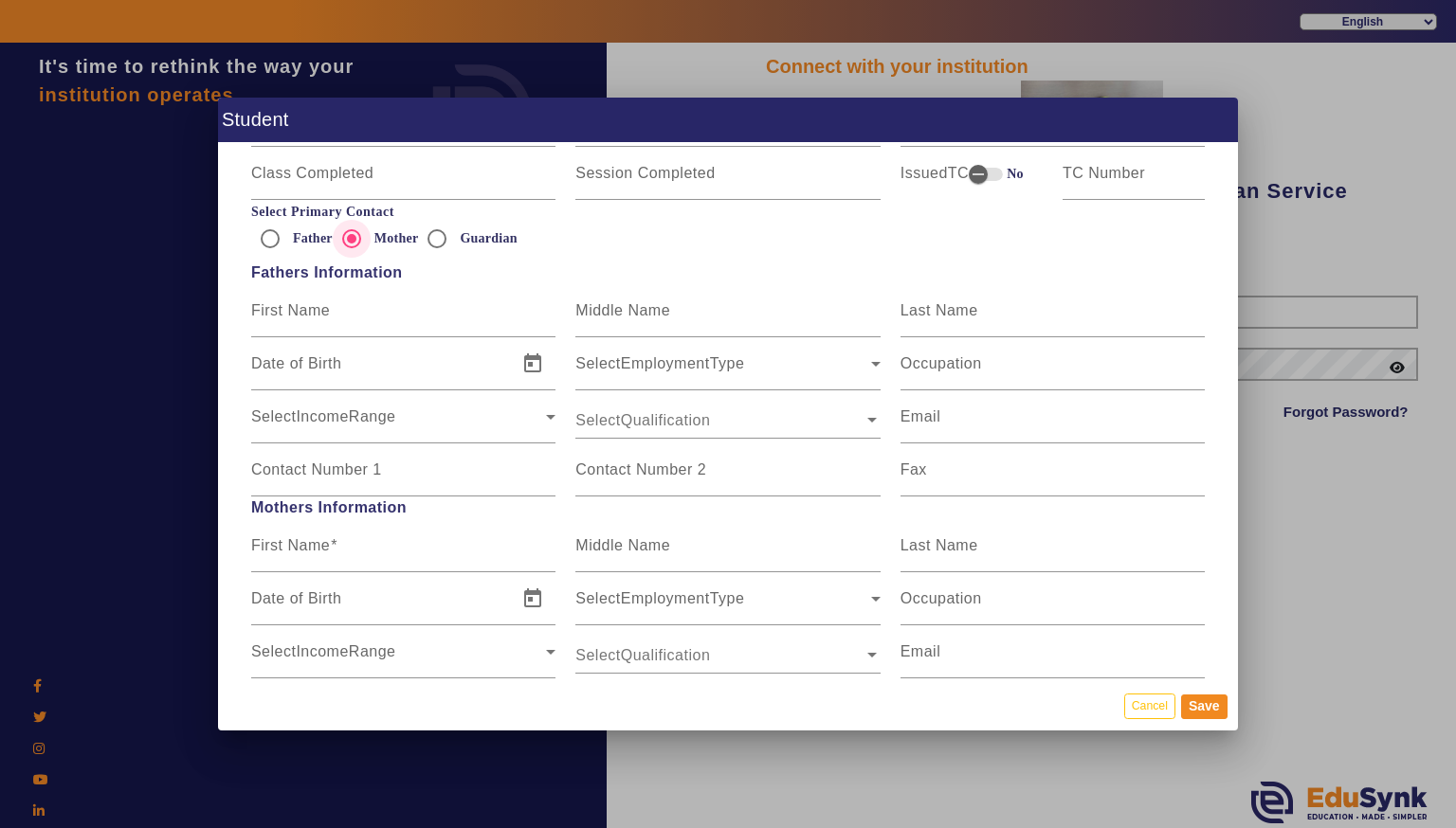
scroll to position [1178, 0]
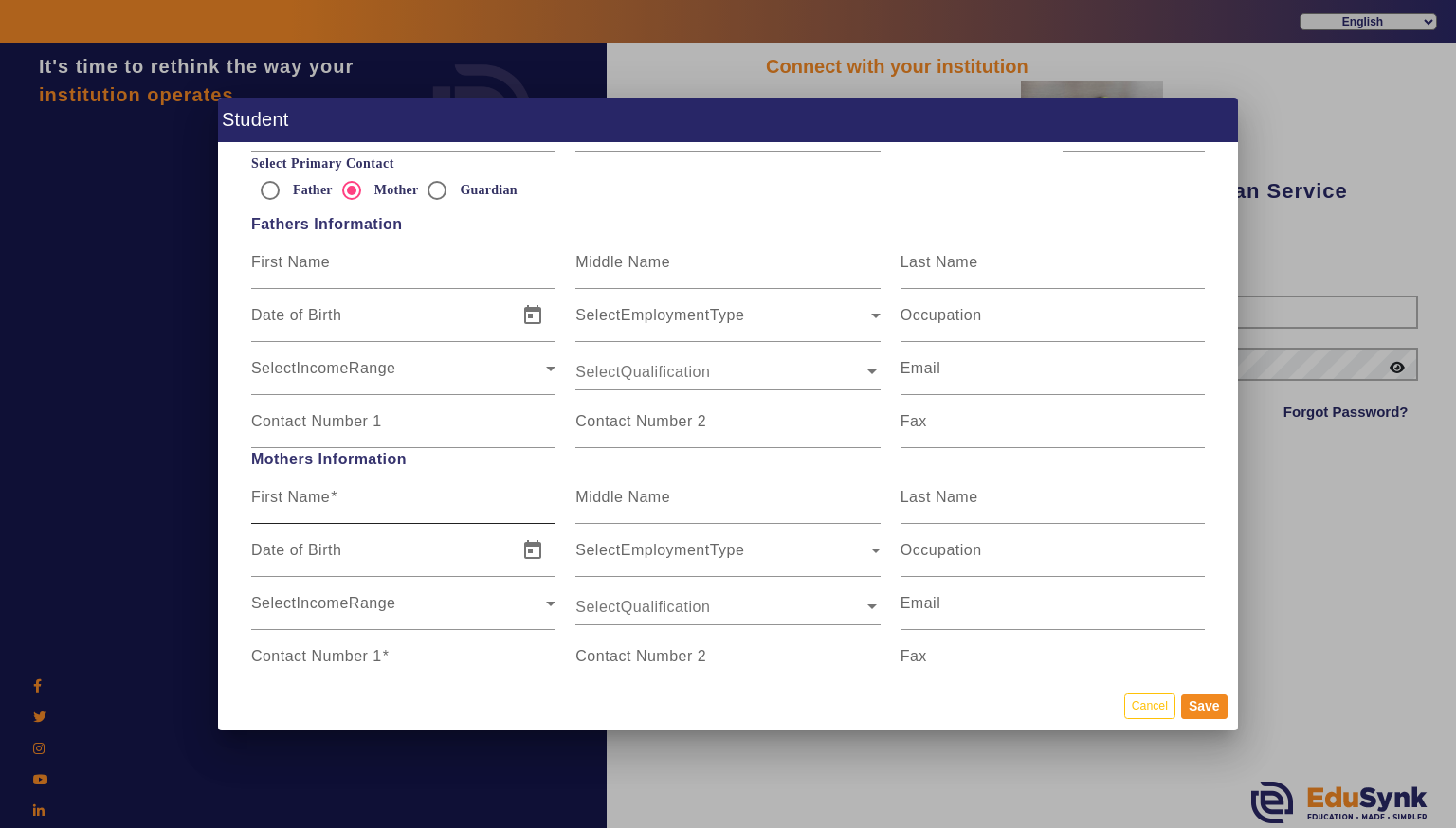
click at [449, 510] on input "First Name" at bounding box center [403, 504] width 304 height 22
type input "h"
type input "HEMLATA"
click at [1106, 494] on input "Last Name" at bounding box center [1052, 504] width 304 height 22
type input "[DEMOGRAPHIC_DATA]"
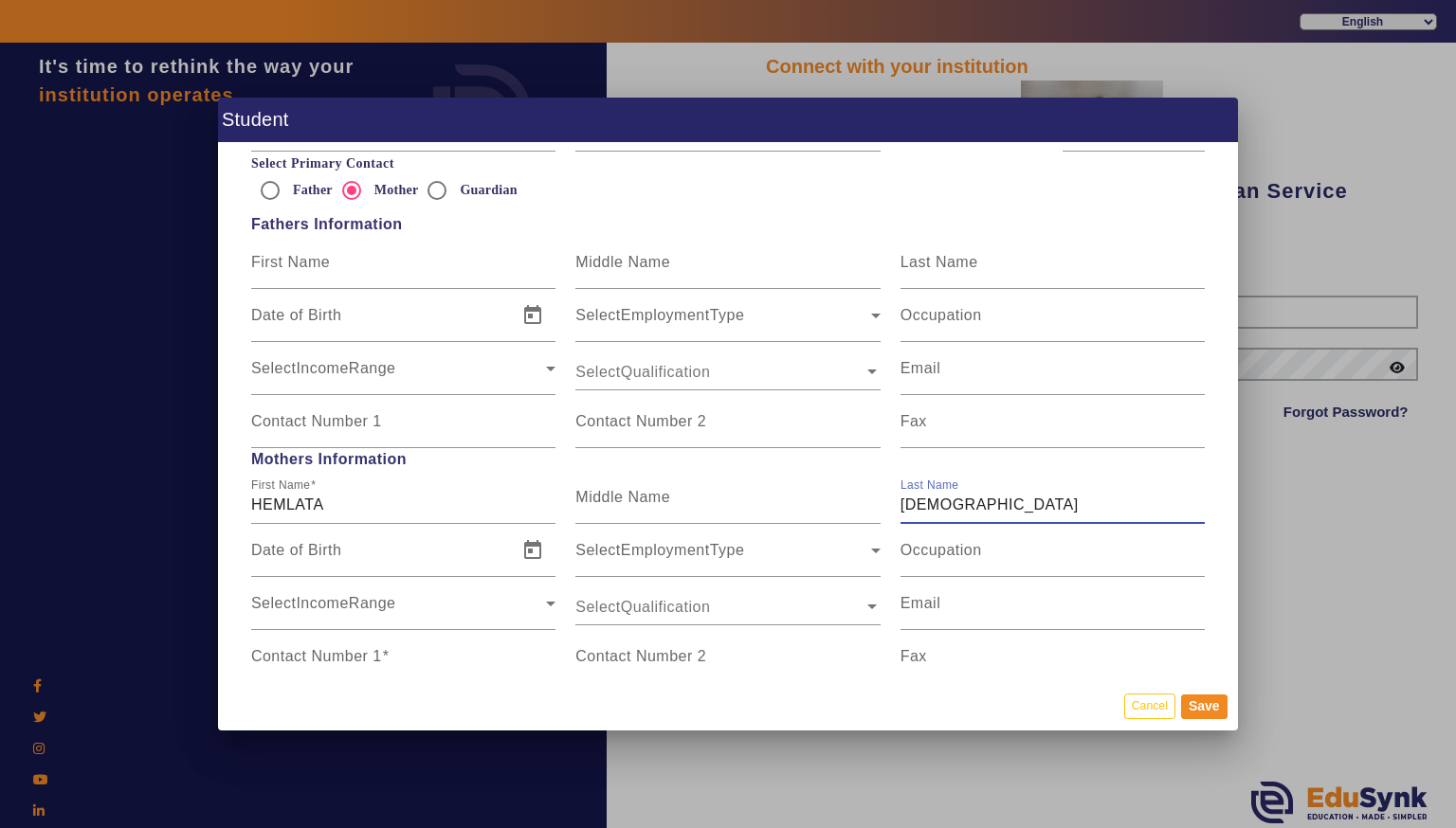
click at [416, 660] on input "Contact Number 1" at bounding box center [403, 664] width 304 height 22
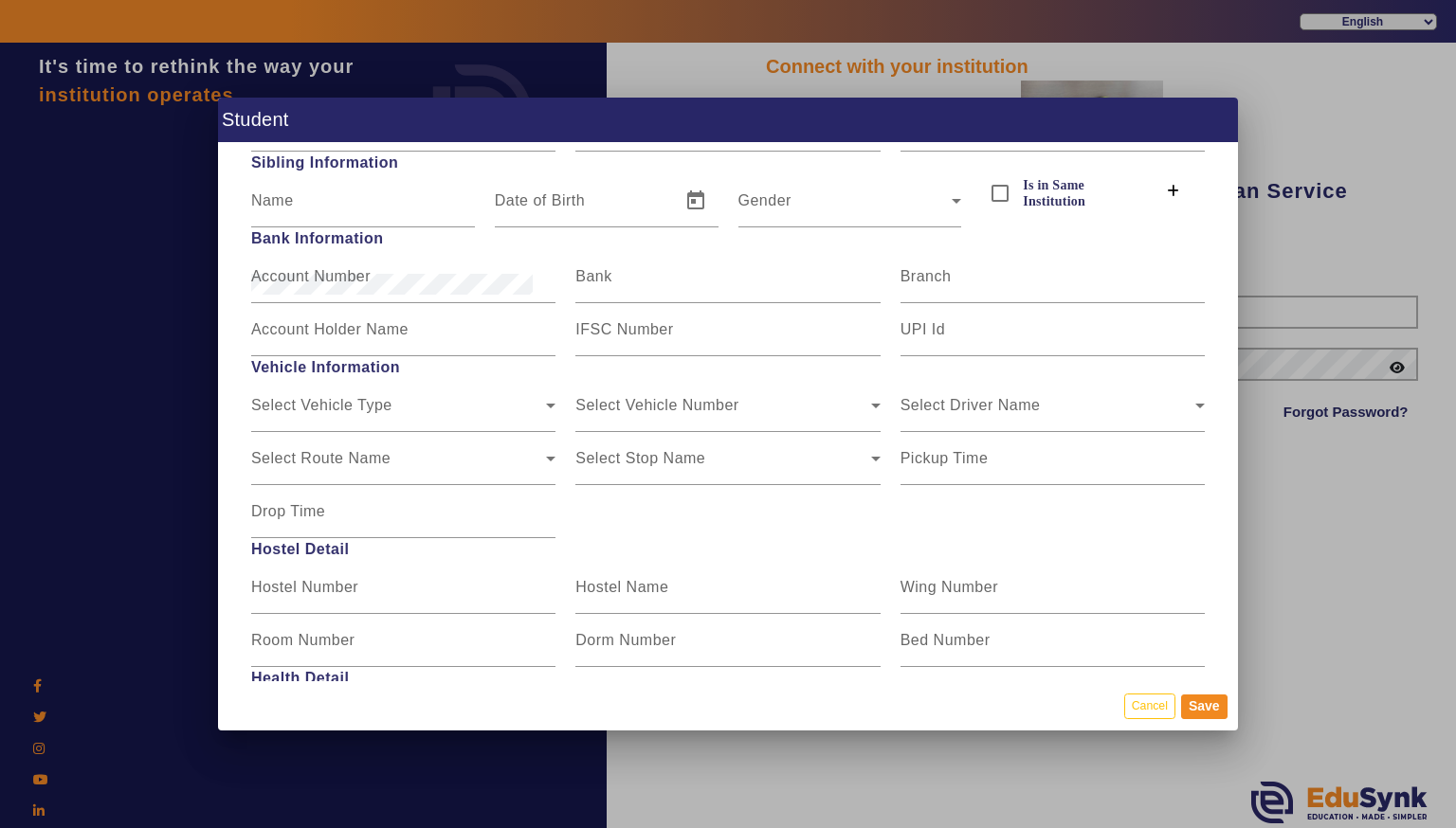
scroll to position [2237, 0]
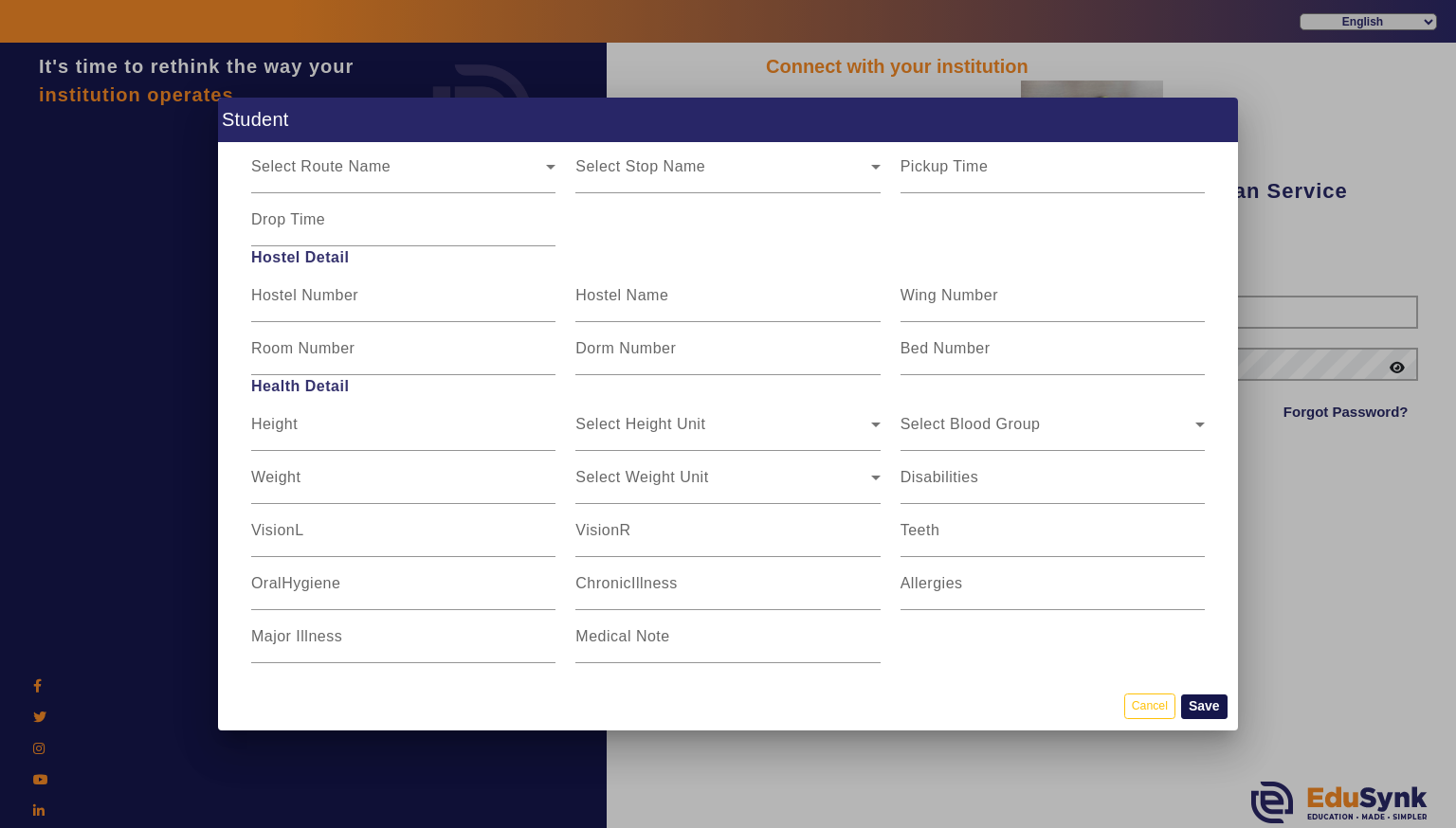
type input "8120162302"
click at [1213, 706] on button "Save" at bounding box center [1205, 707] width 47 height 24
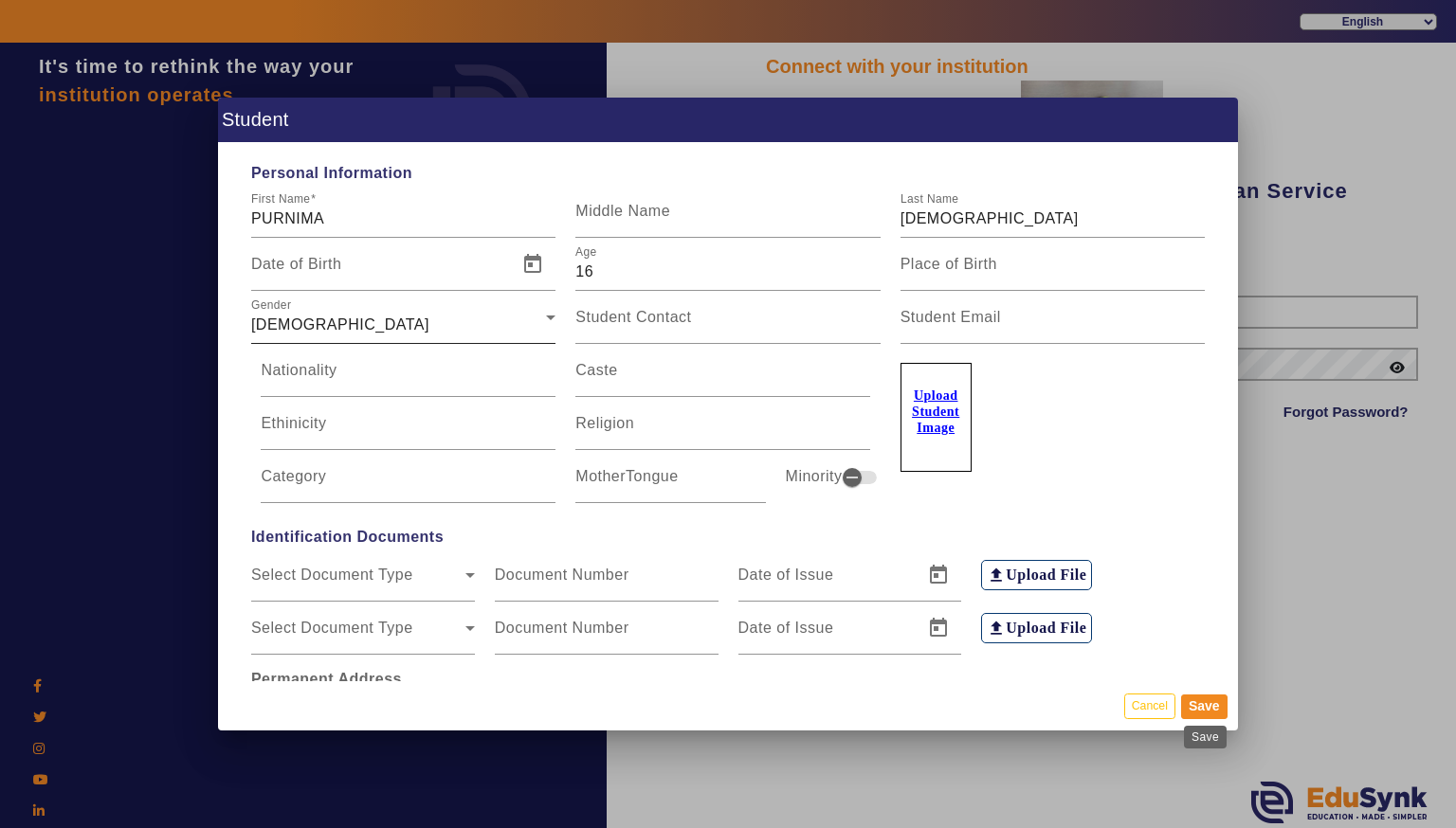
click at [512, 335] on div "[DEMOGRAPHIC_DATA]" at bounding box center [399, 325] width 295 height 22
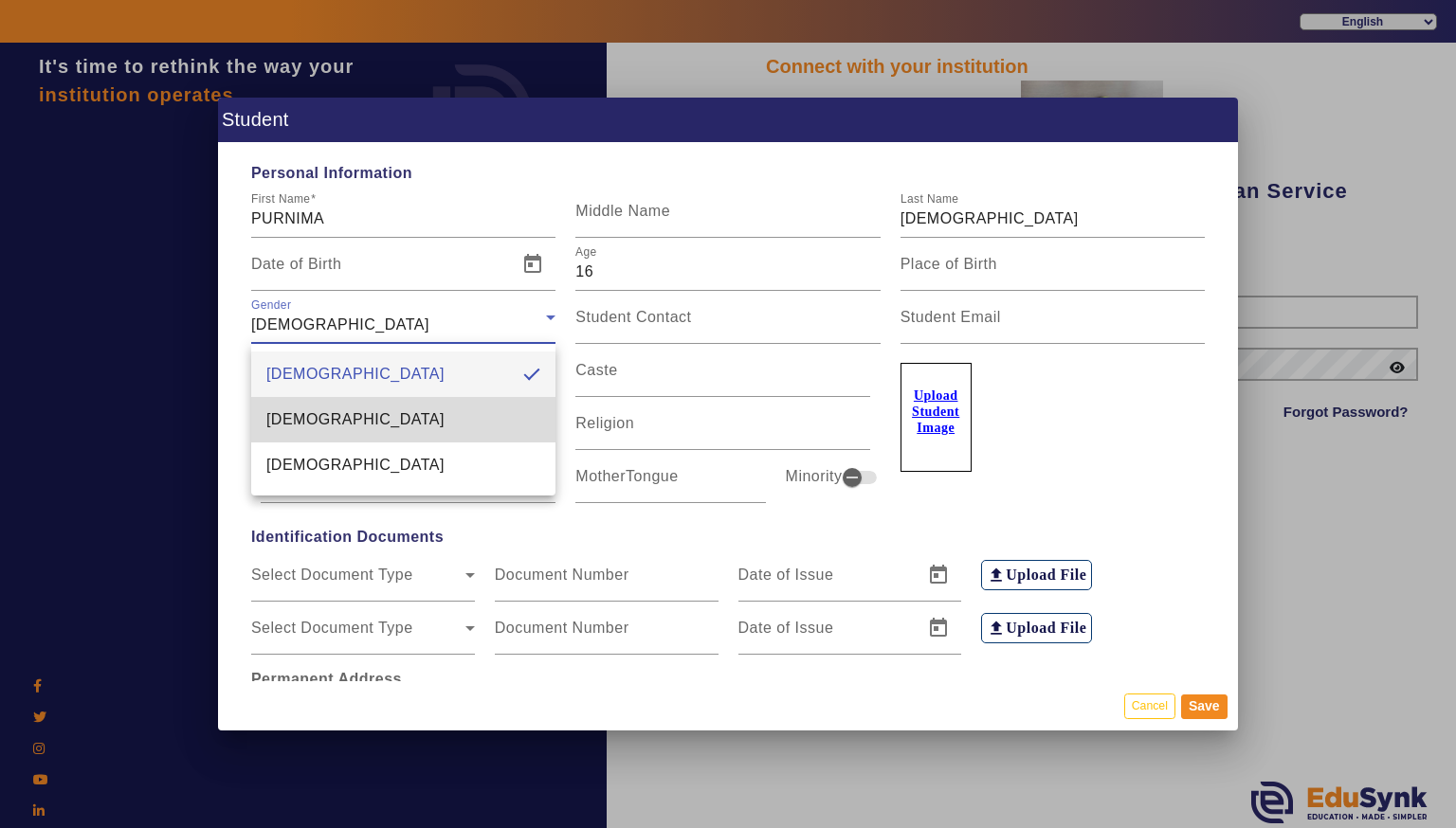
click at [499, 424] on mat-option "[DEMOGRAPHIC_DATA]" at bounding box center [403, 419] width 304 height 46
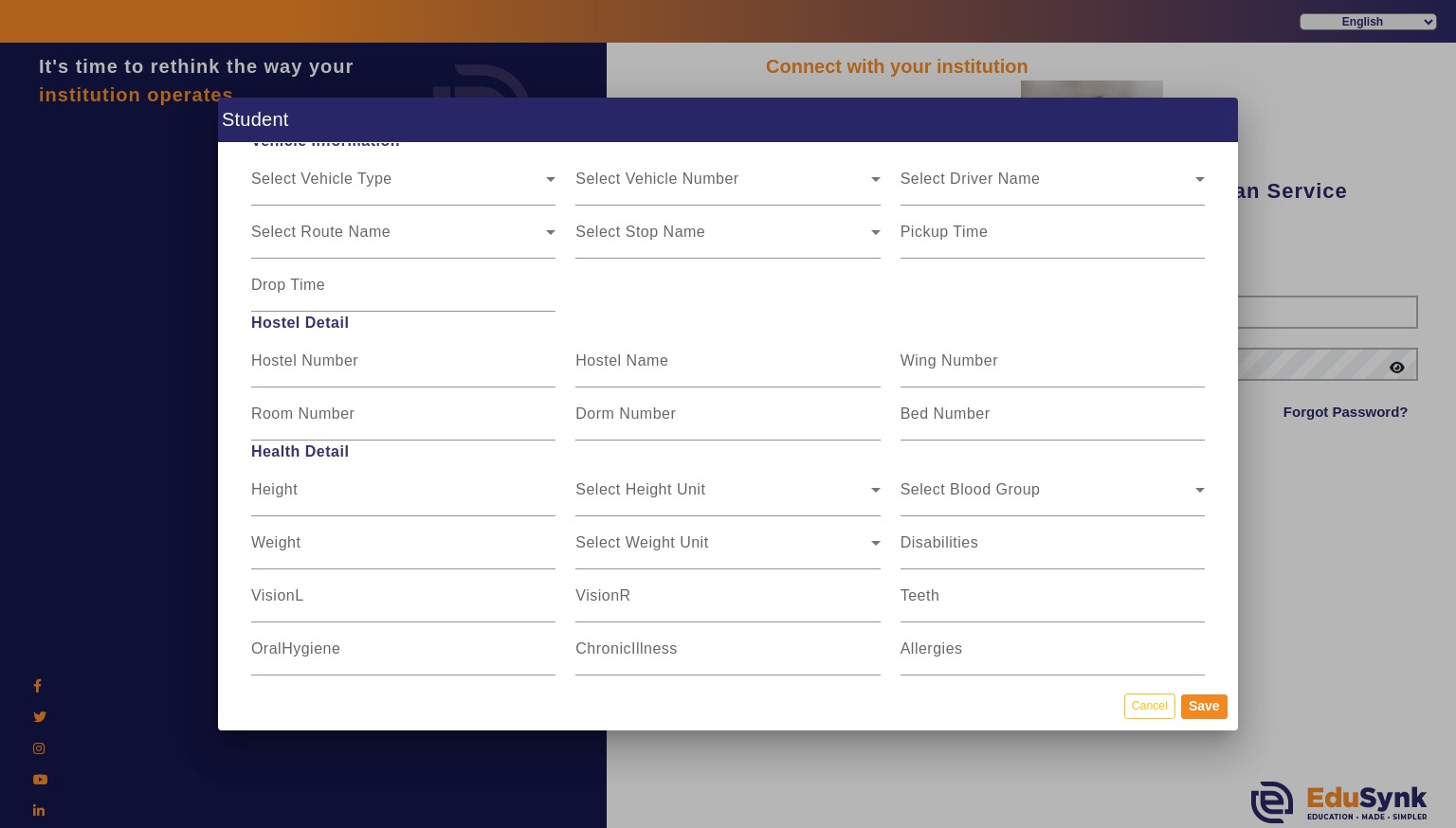
scroll to position [2237, 0]
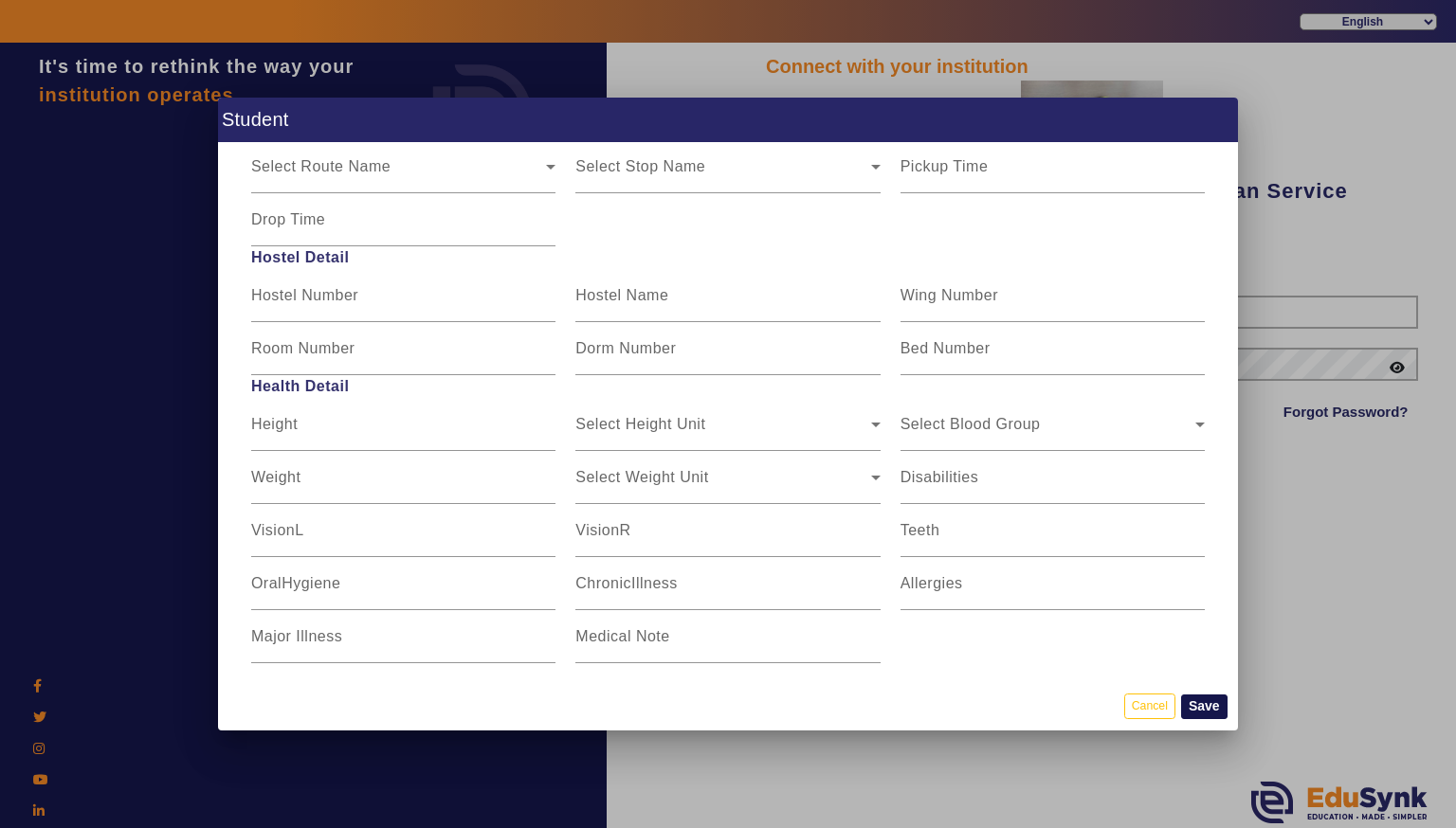
click at [1214, 712] on button "Save" at bounding box center [1205, 707] width 47 height 24
click at [1196, 711] on button "Save" at bounding box center [1205, 707] width 47 height 24
click at [1407, 585] on div at bounding box center [728, 414] width 1456 height 828
